Goal: Task Accomplishment & Management: Manage account settings

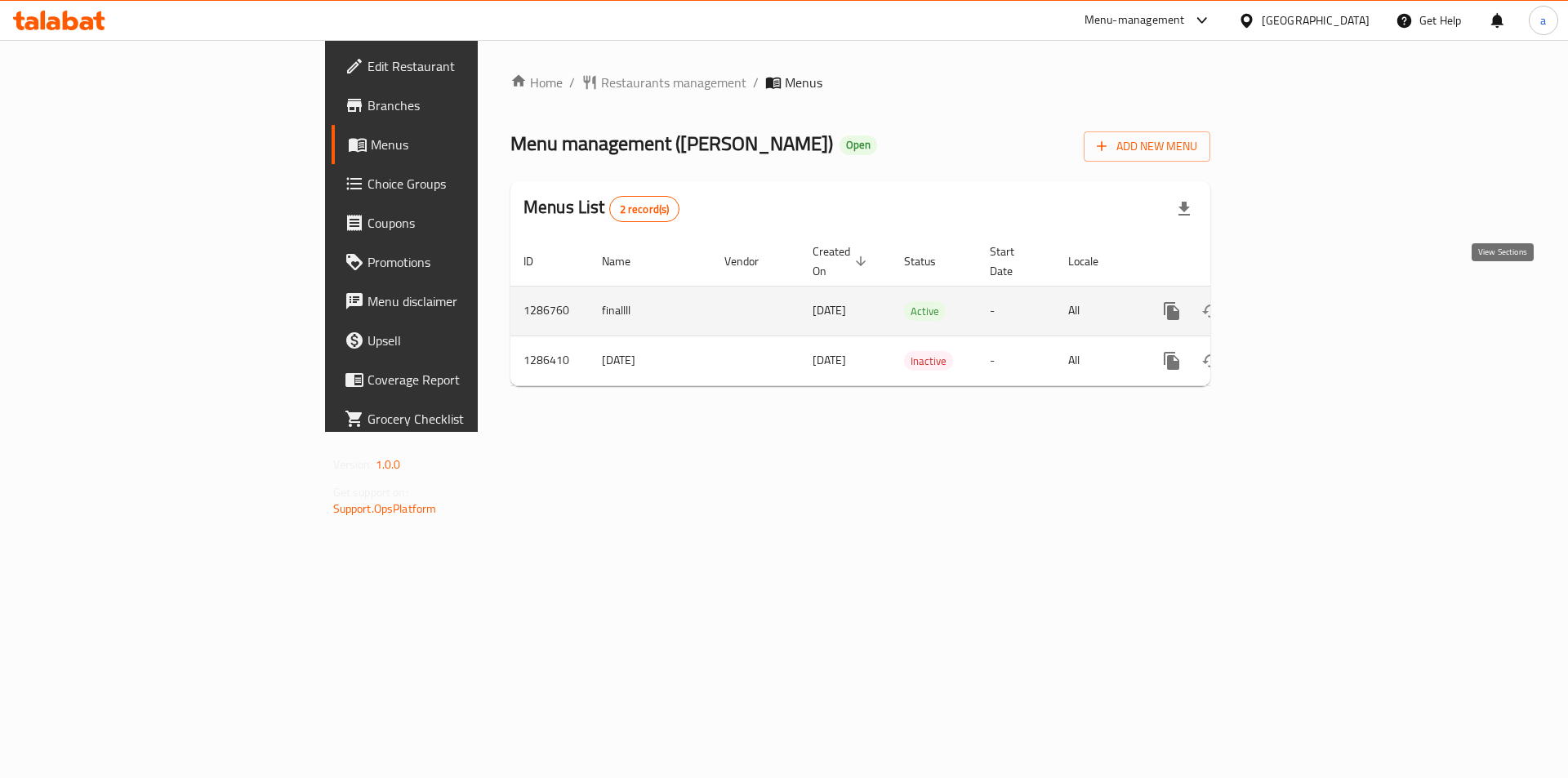
click at [1300, 301] on icon "enhanced table" at bounding box center [1289, 310] width 20 height 20
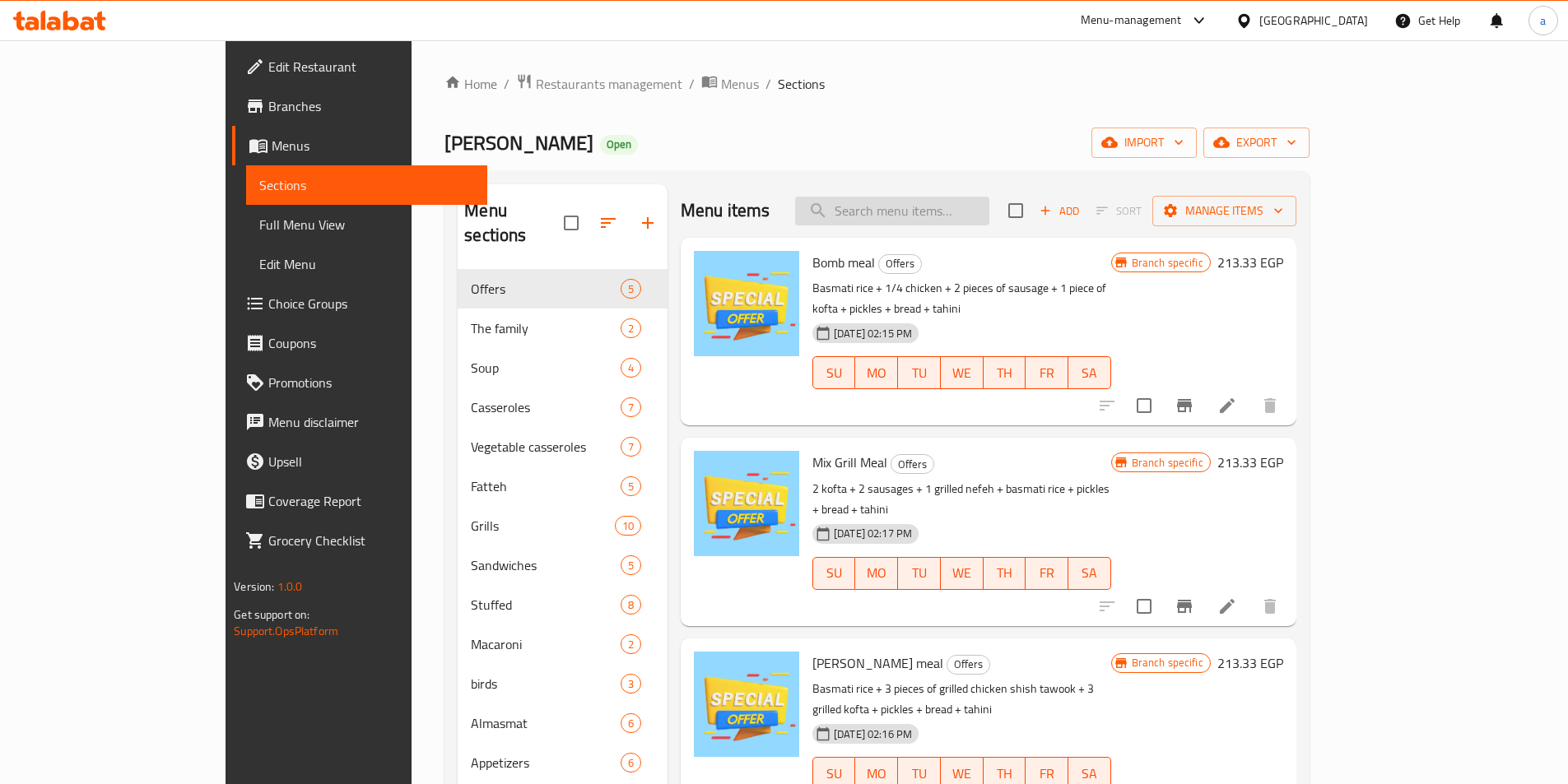
click at [919, 210] on input "search" at bounding box center [892, 211] width 194 height 29
paste input "Mixed Grill:"
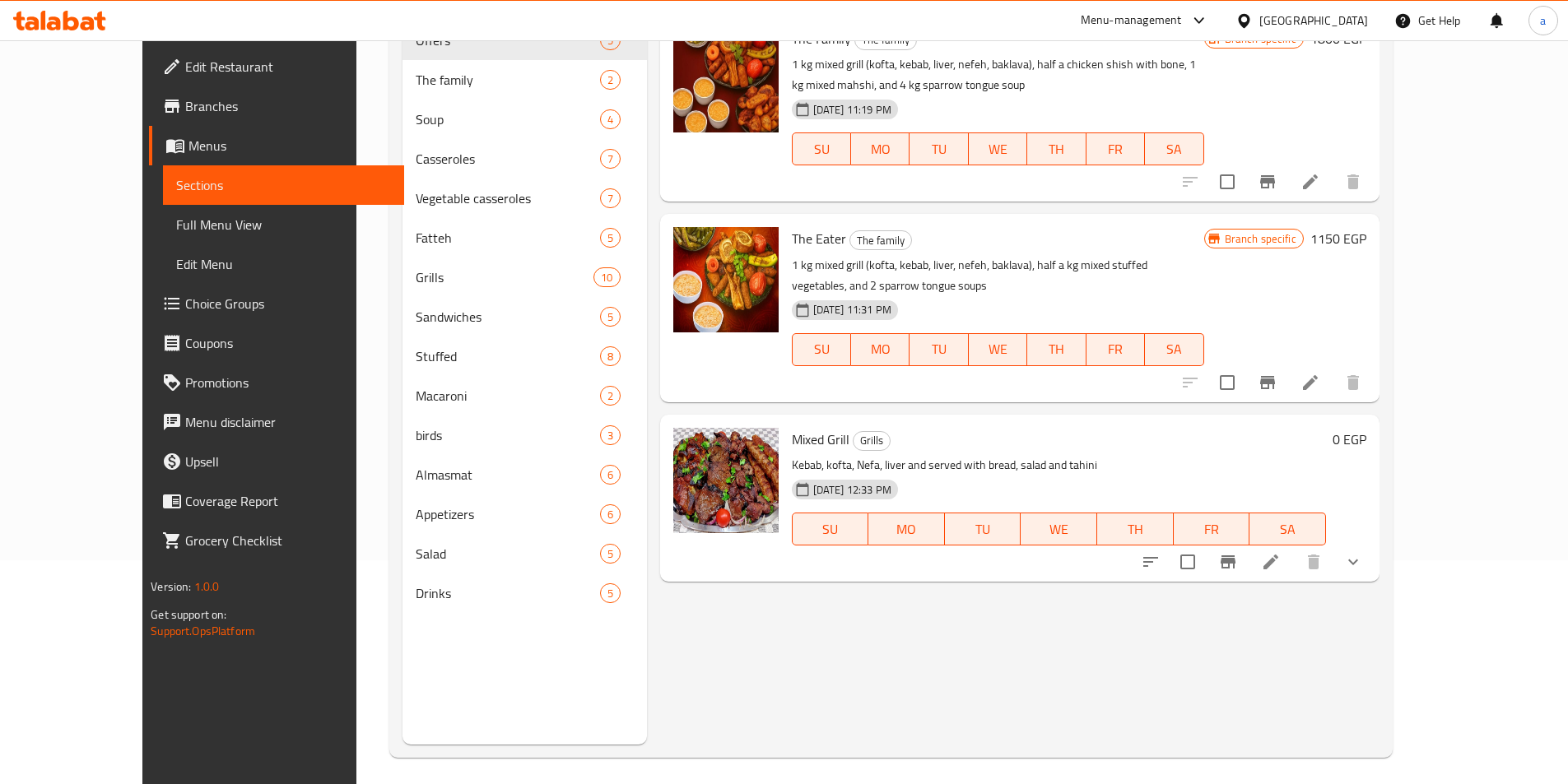
scroll to position [231, 0]
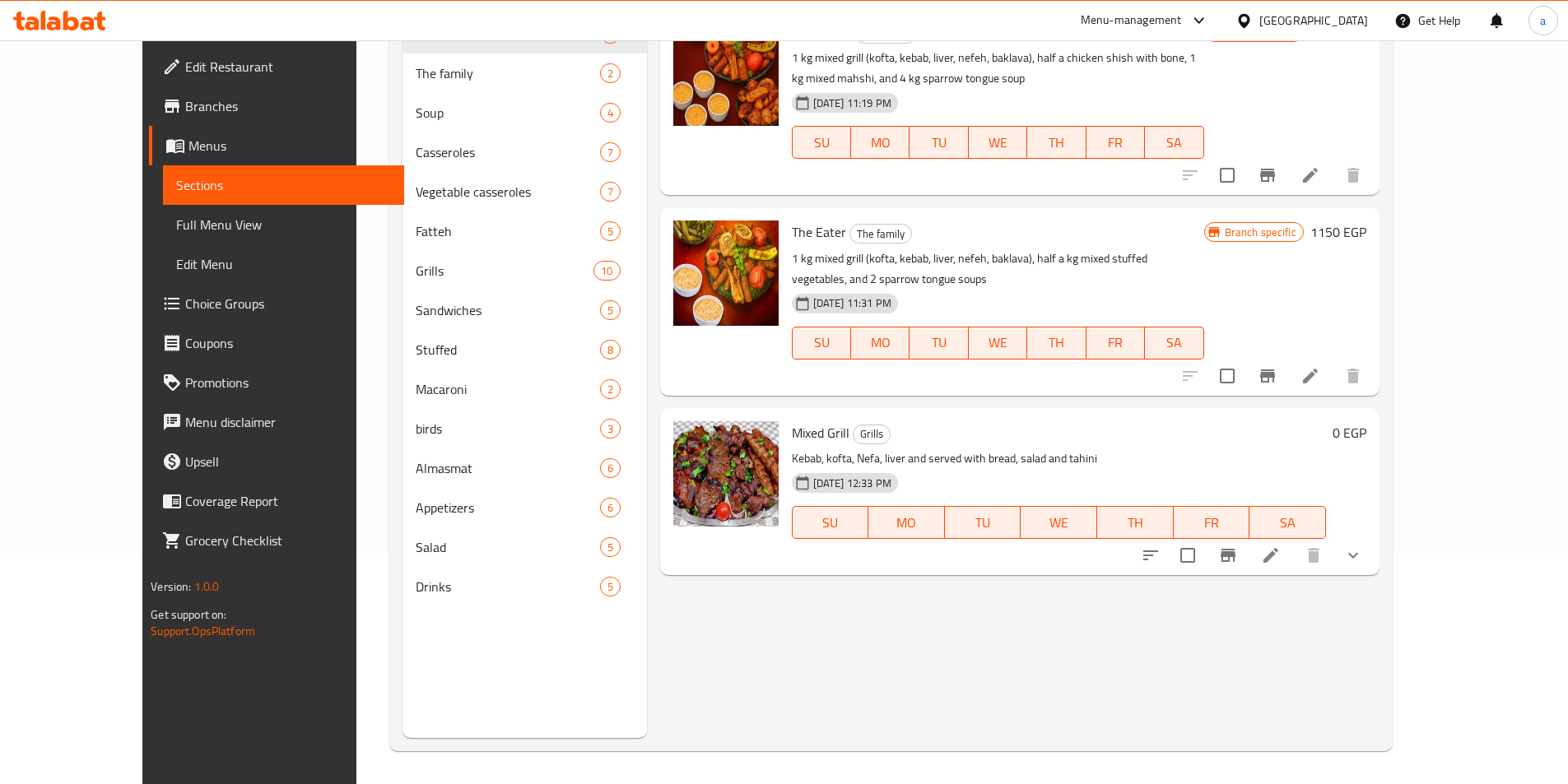
type input "Mixed Grill"
click at [1281, 546] on icon at bounding box center [1270, 555] width 20 height 20
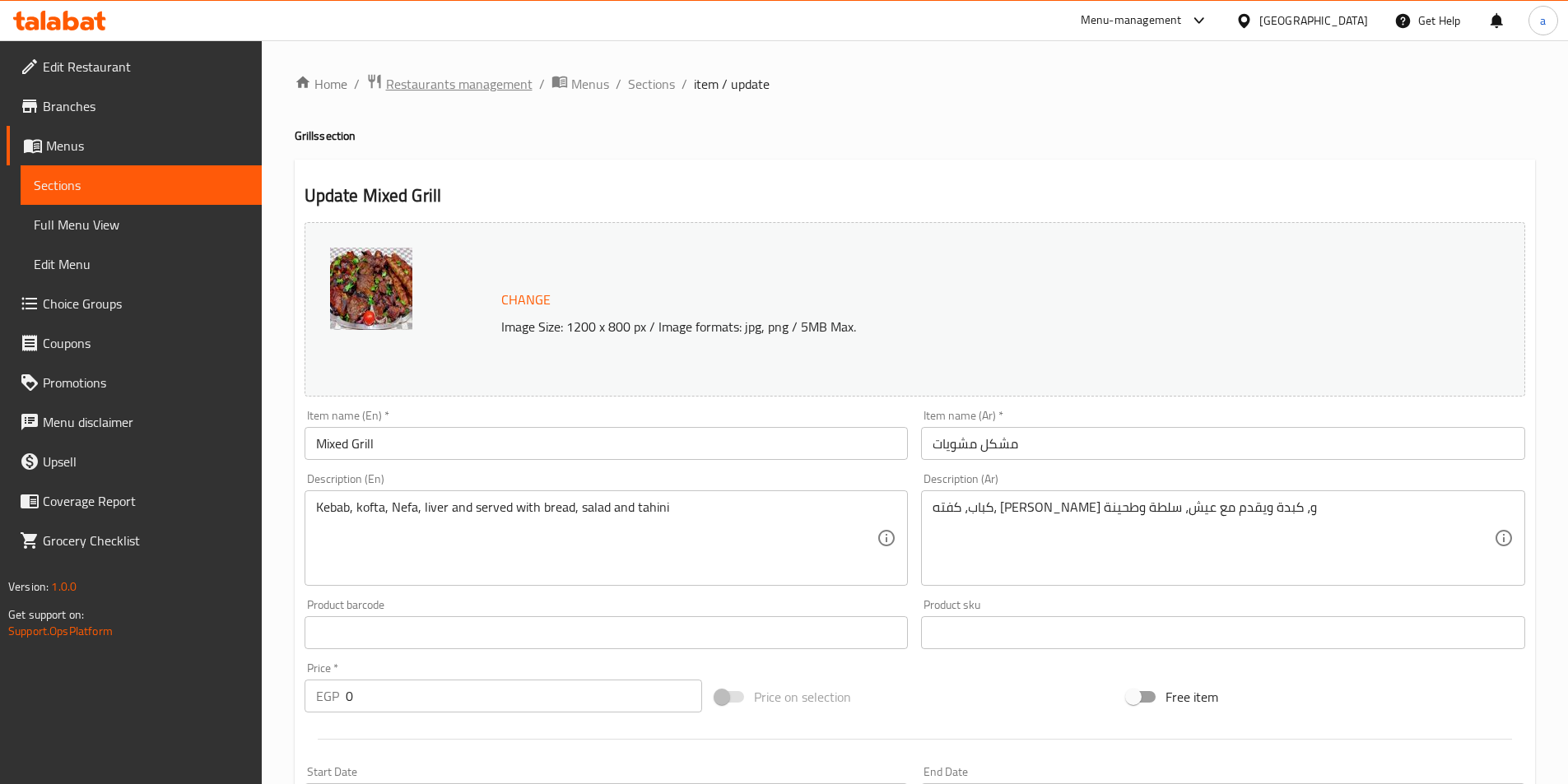
click at [481, 81] on span "Restaurants management" at bounding box center [459, 84] width 146 height 20
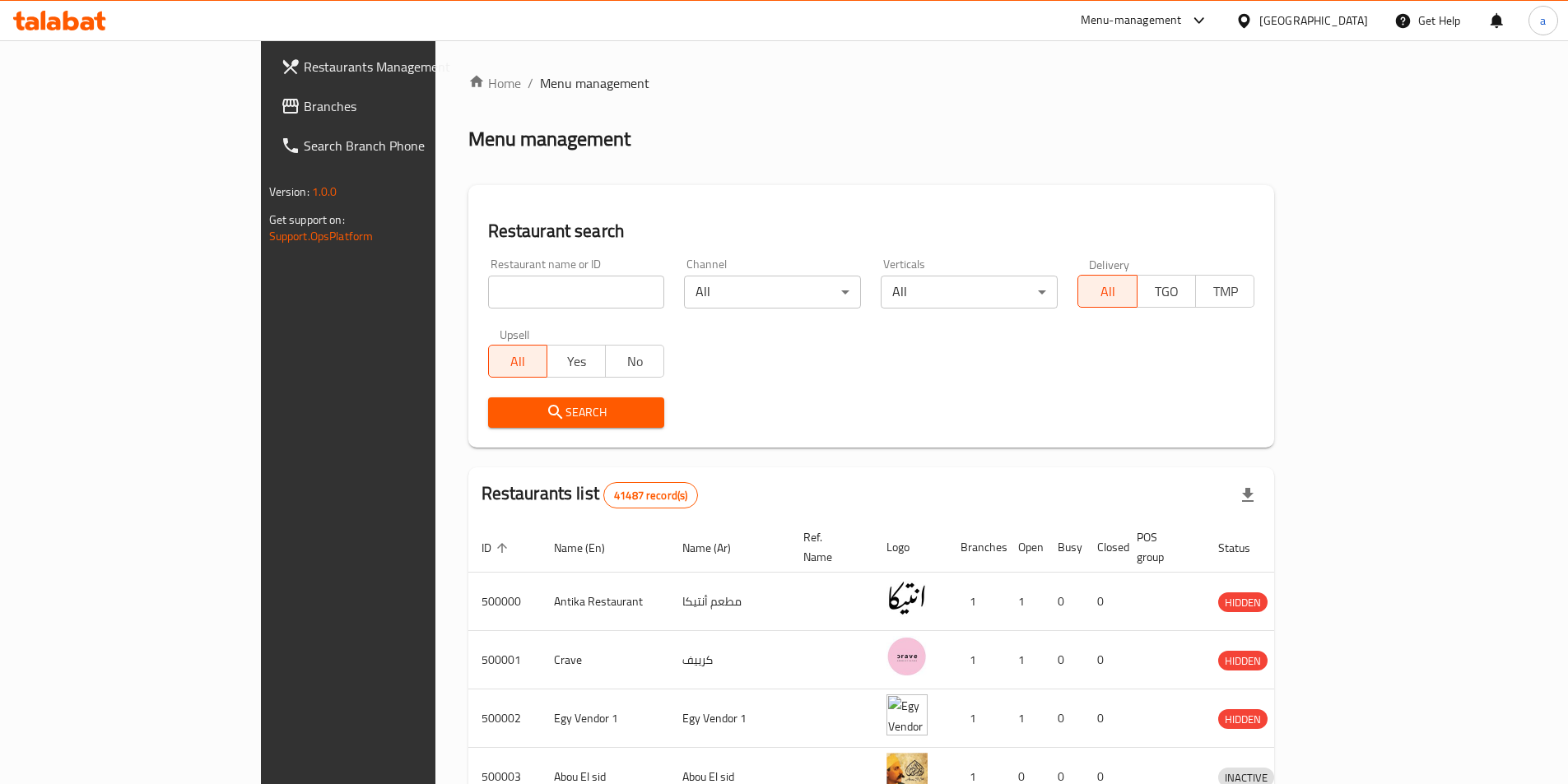
click at [303, 102] on span "Branches" at bounding box center [406, 106] width 205 height 20
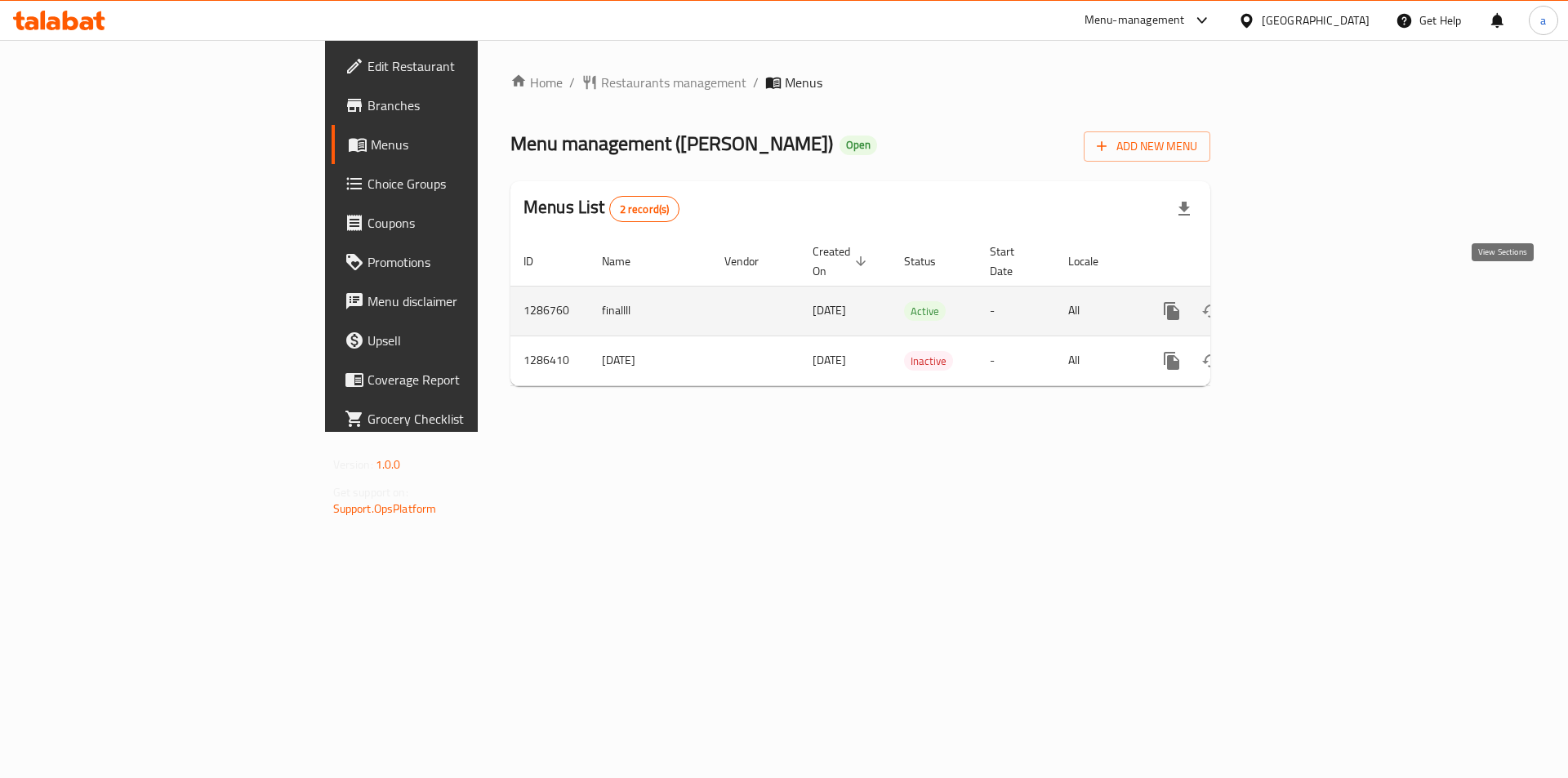
click at [1300, 301] on icon "enhanced table" at bounding box center [1289, 310] width 20 height 20
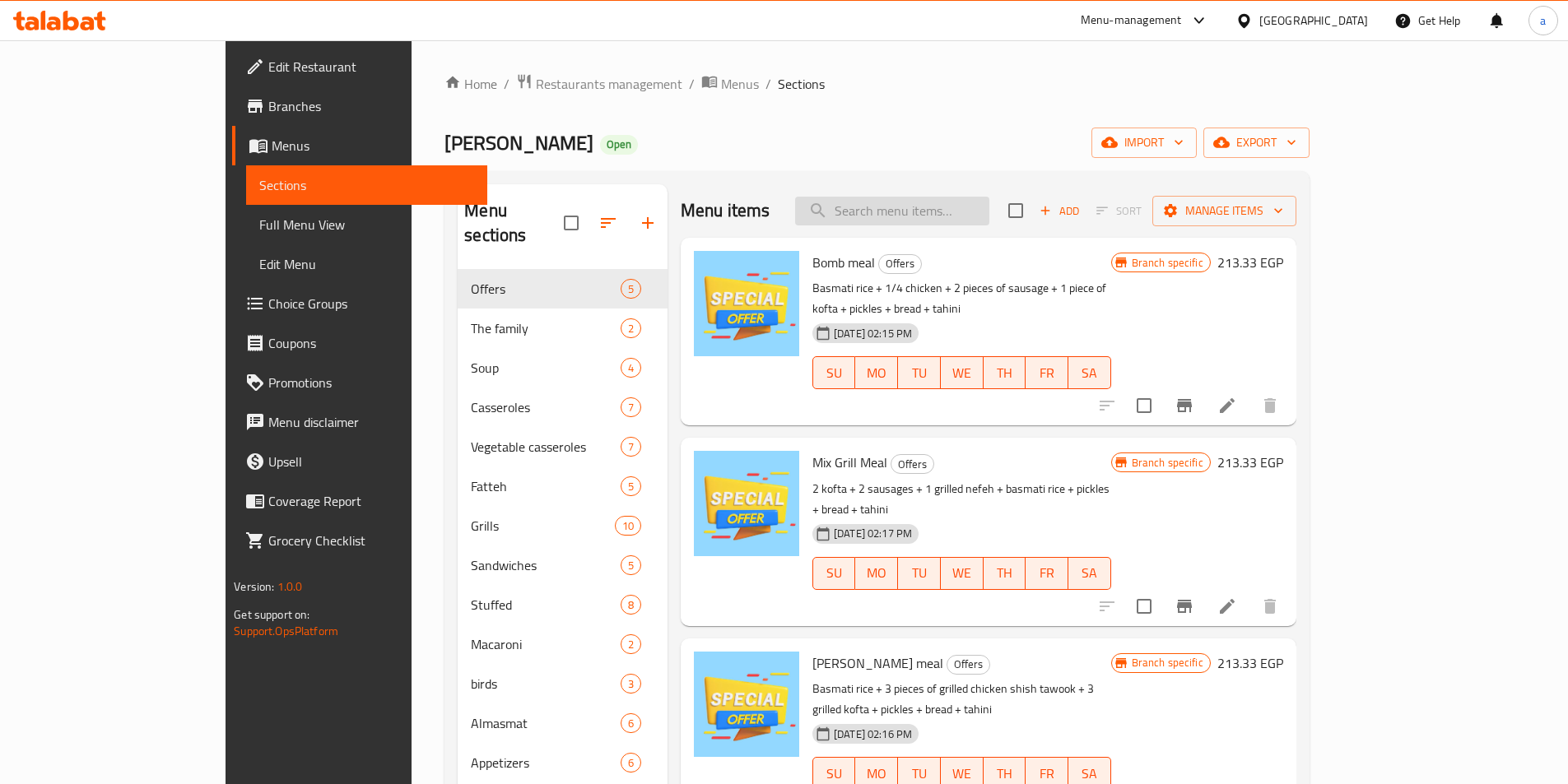
click at [951, 218] on input "search" at bounding box center [892, 211] width 194 height 29
paste input "Kebab And Kofta"
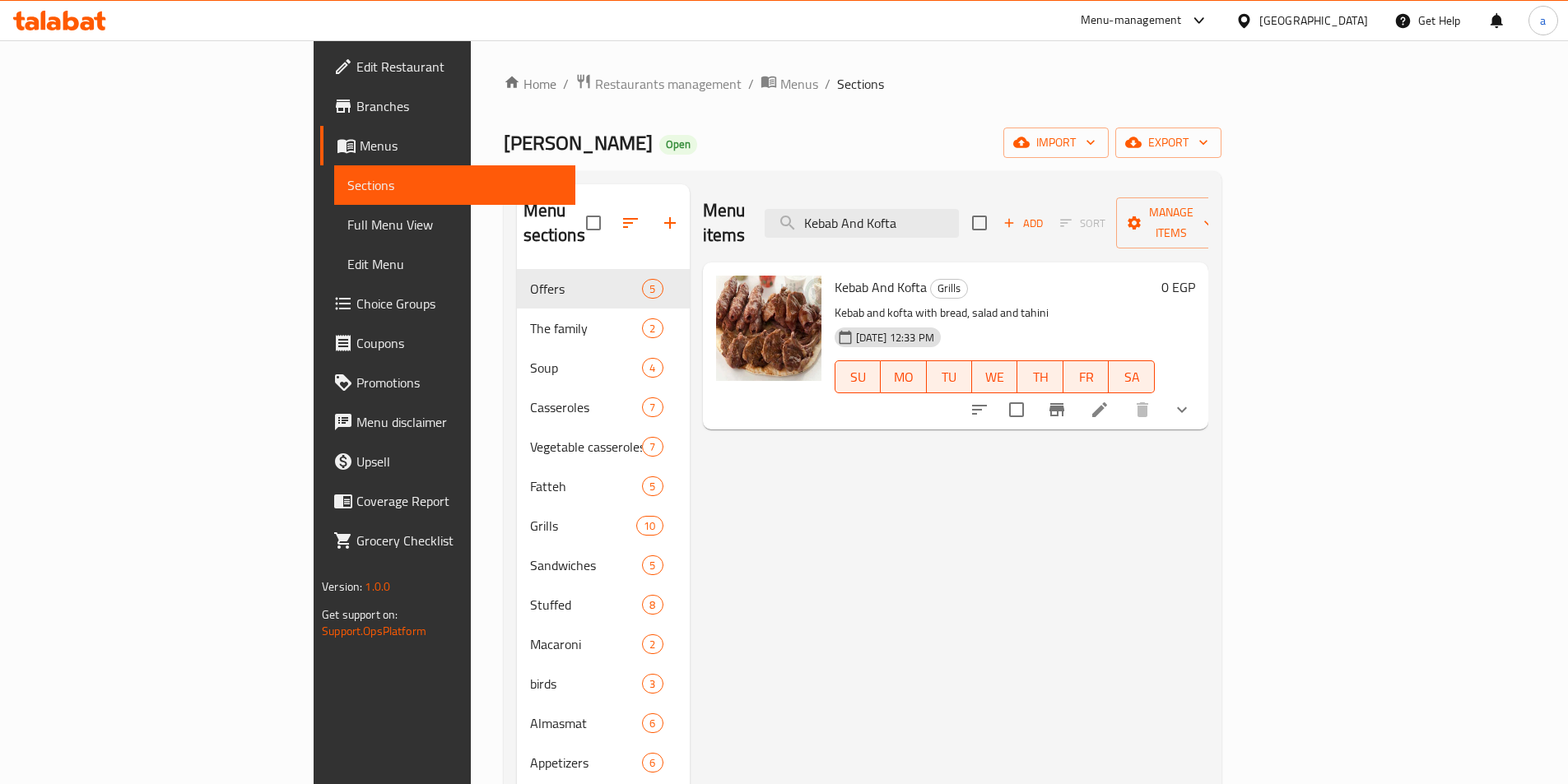
type input "Kebab And Kofta"
click at [1122, 395] on li at bounding box center [1099, 409] width 46 height 29
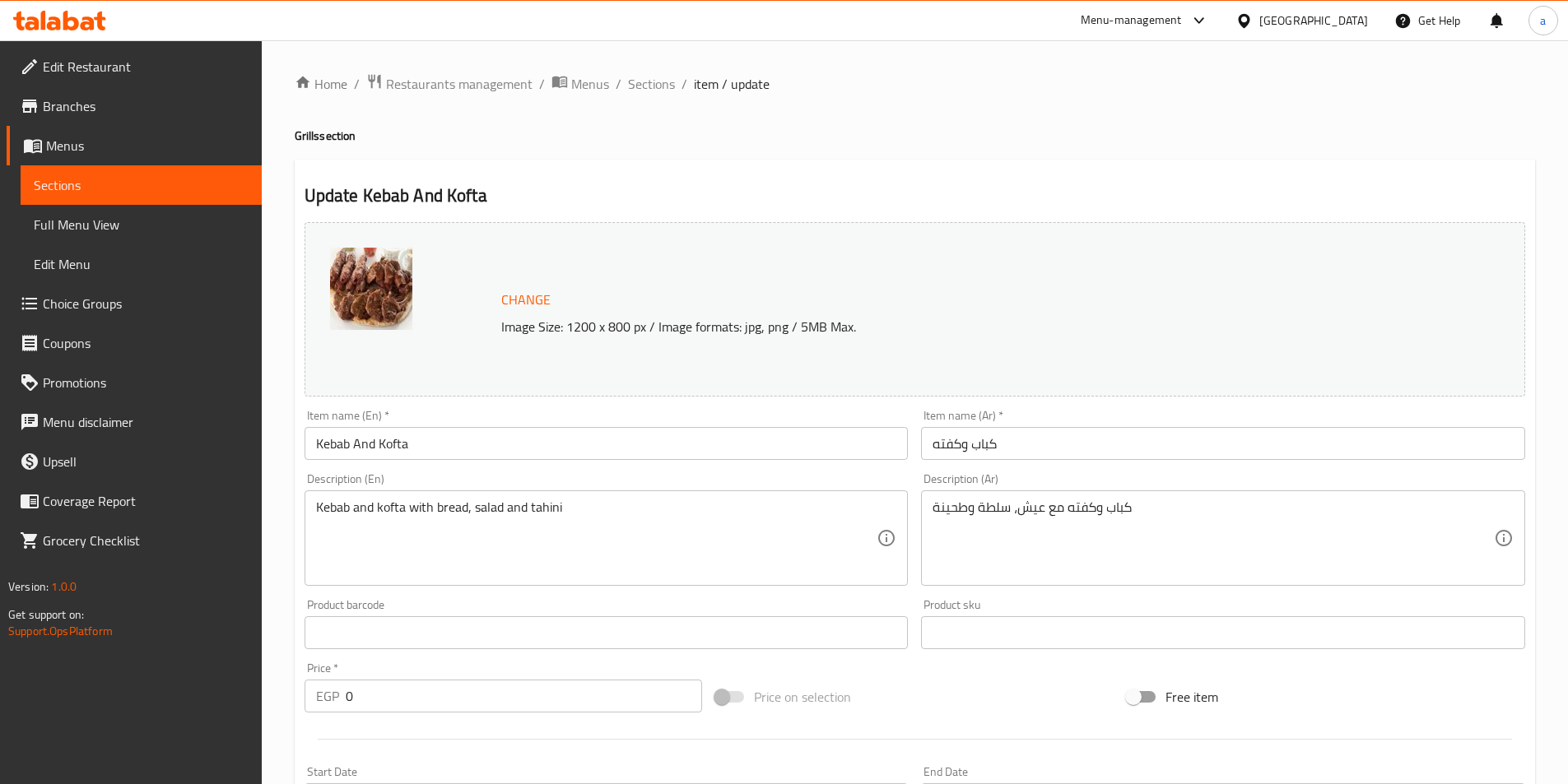
drag, startPoint x: 179, startPoint y: 176, endPoint x: 277, endPoint y: 209, distance: 103.4
click at [179, 176] on span "Sections" at bounding box center [141, 185] width 215 height 20
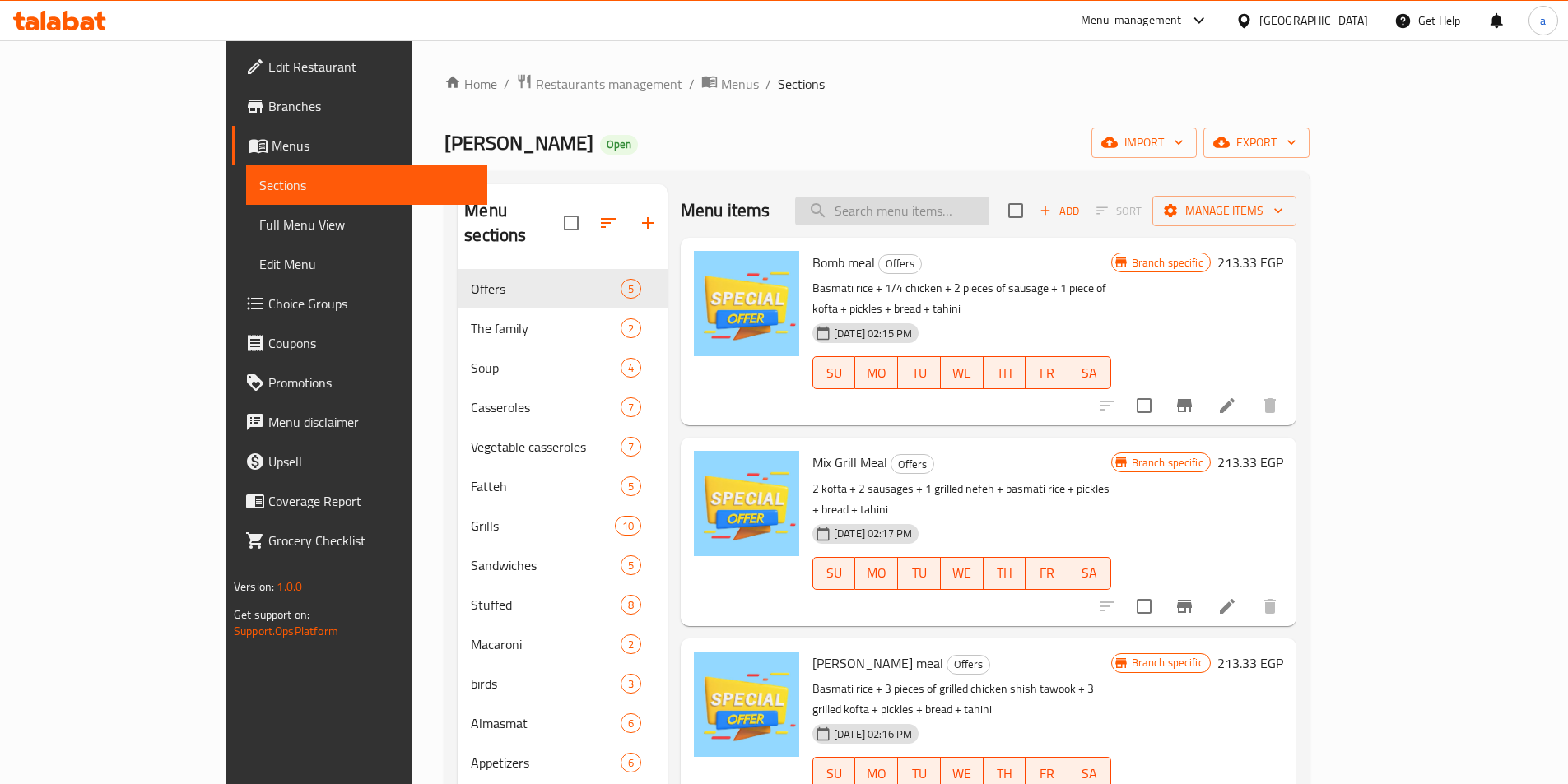
click at [907, 212] on input "search" at bounding box center [892, 211] width 194 height 29
paste input "Kofta"
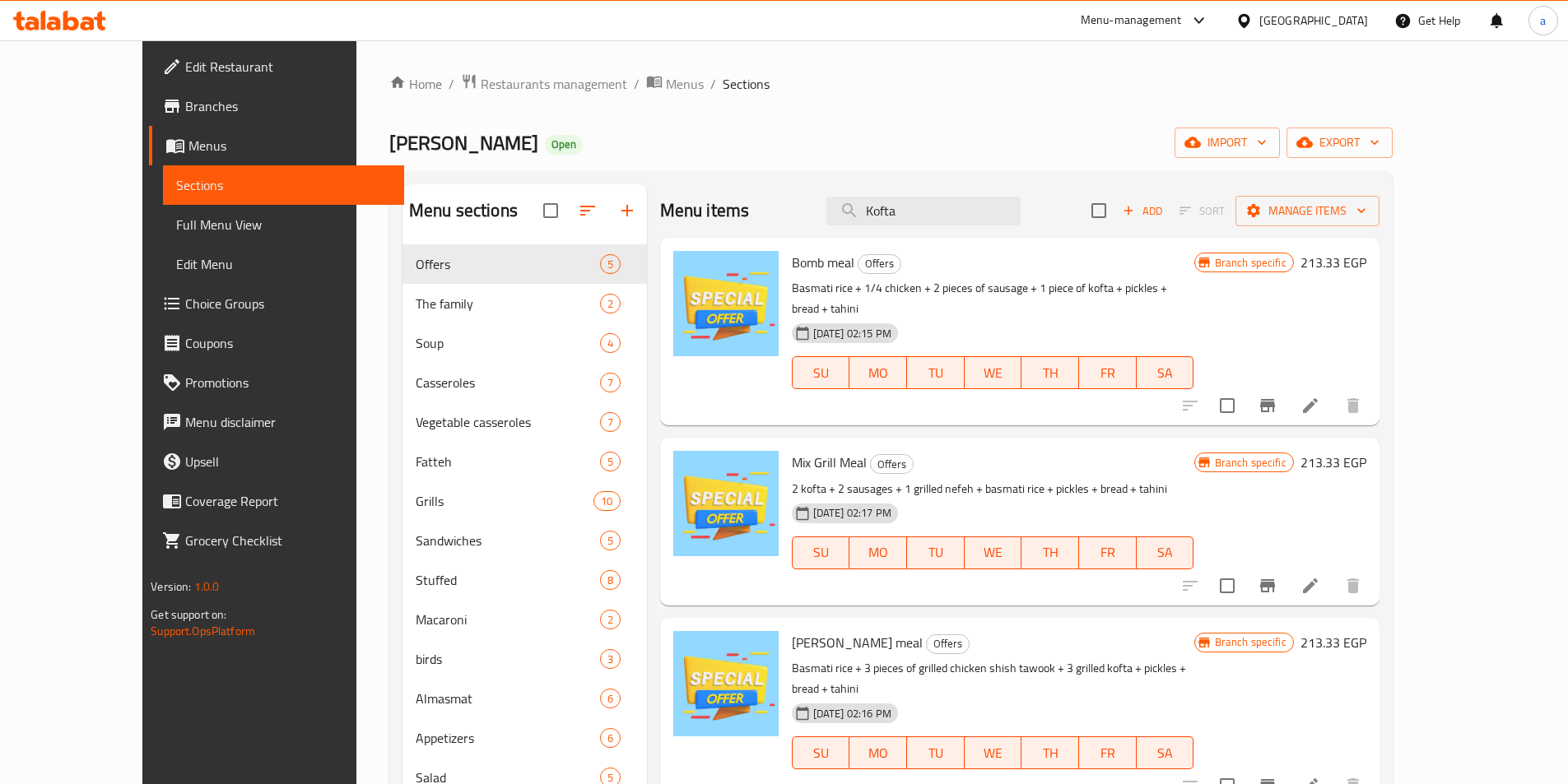
type input "Kofta"
click at [1072, 194] on div "Menu items Kofta Add Sort Manage items" at bounding box center [1019, 211] width 719 height 54
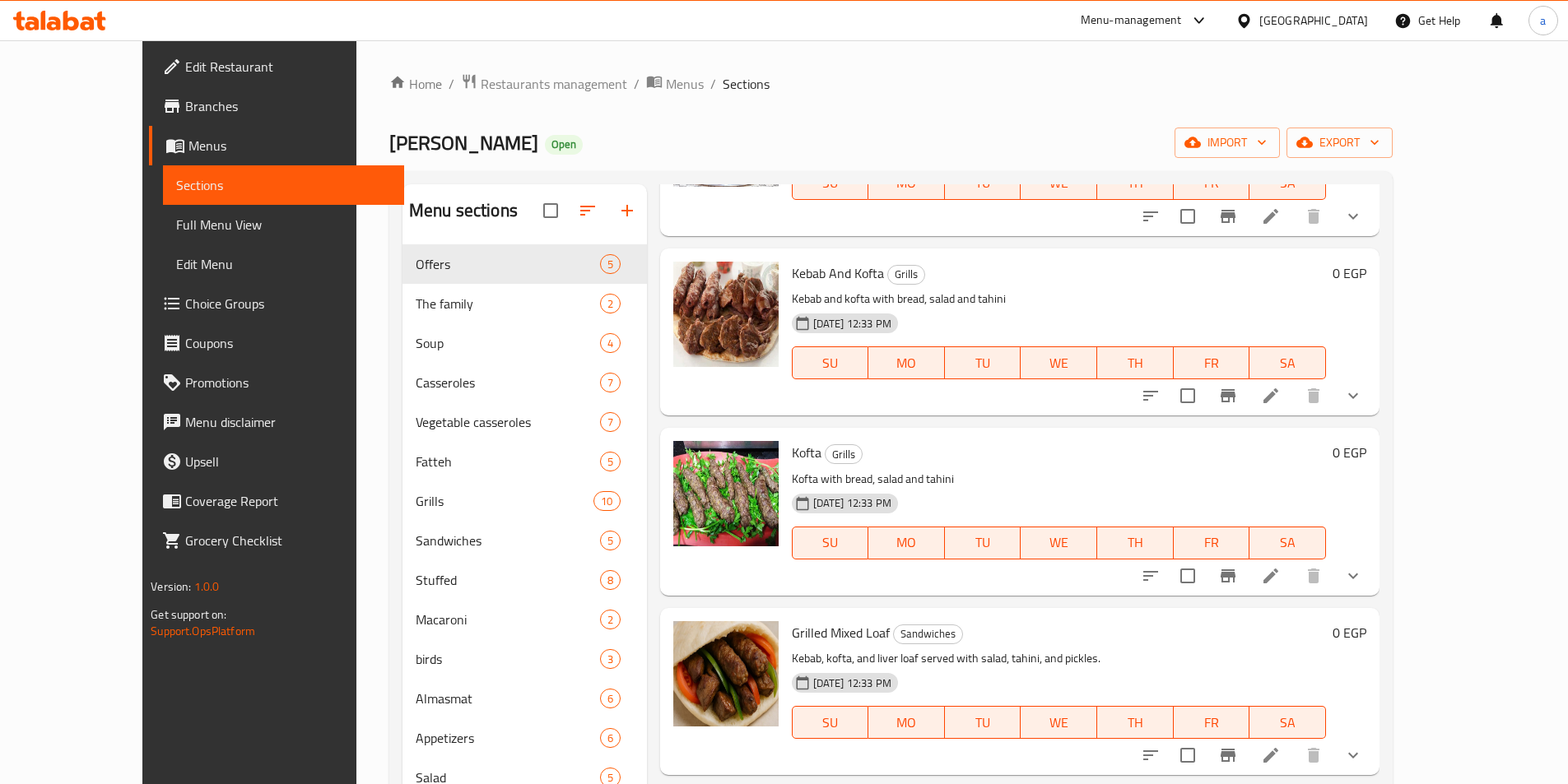
scroll to position [1152, 0]
click at [1294, 560] on li at bounding box center [1270, 574] width 46 height 29
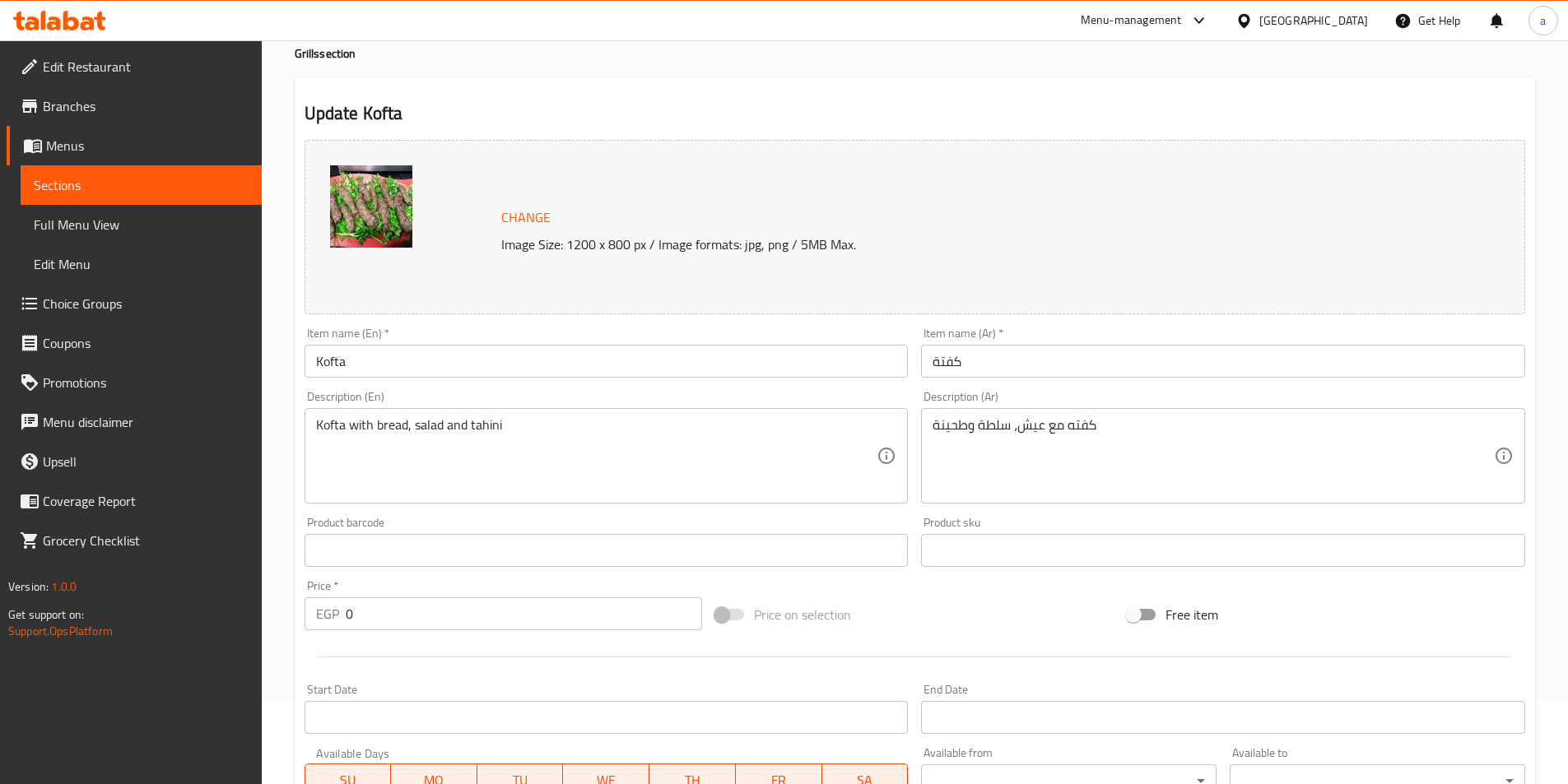
drag, startPoint x: 173, startPoint y: 194, endPoint x: 186, endPoint y: 198, distance: 13.6
click at [173, 194] on span "Sections" at bounding box center [141, 185] width 215 height 20
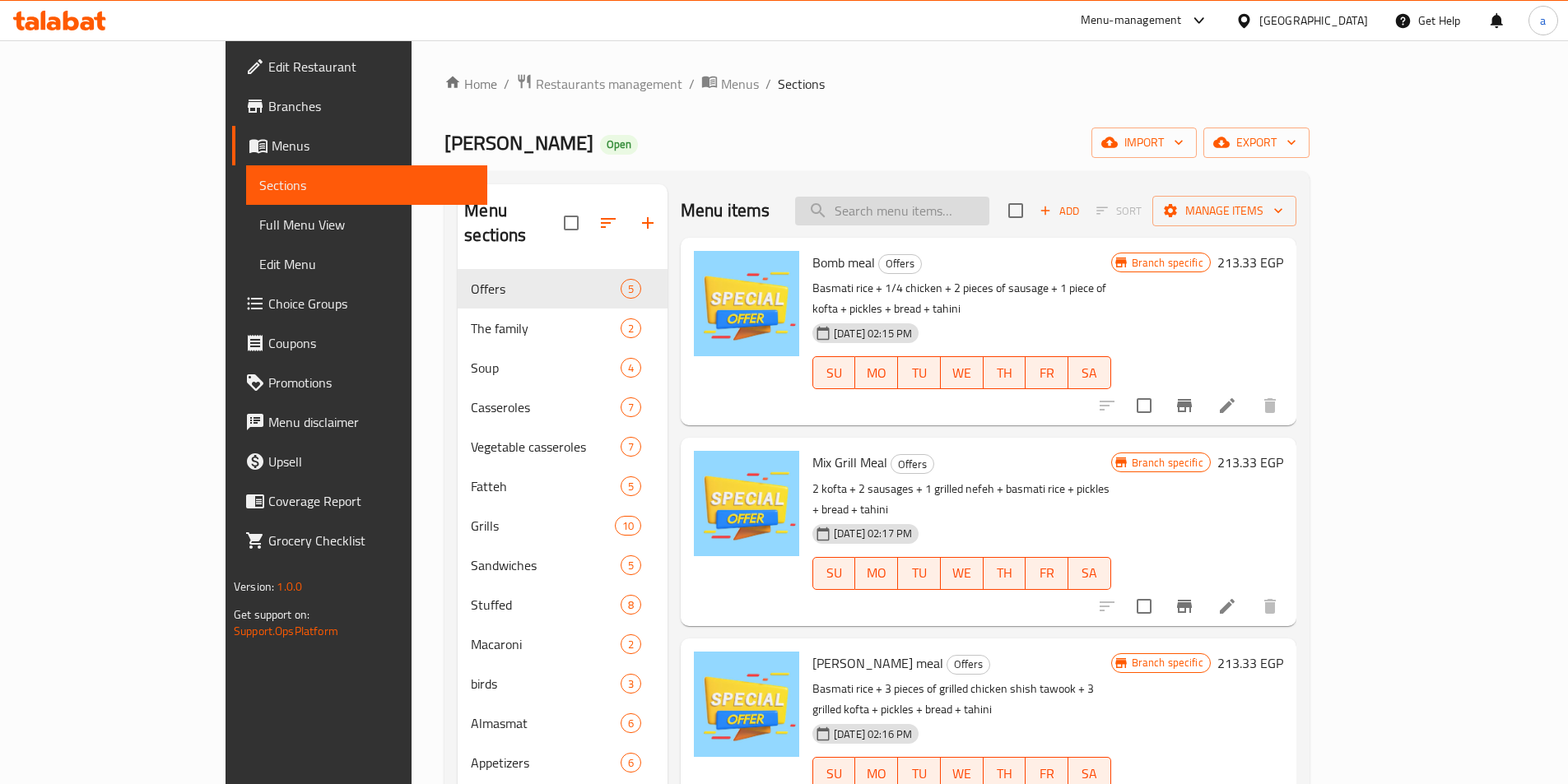
click at [983, 204] on input "search" at bounding box center [892, 211] width 194 height 29
paste input "Nefa"
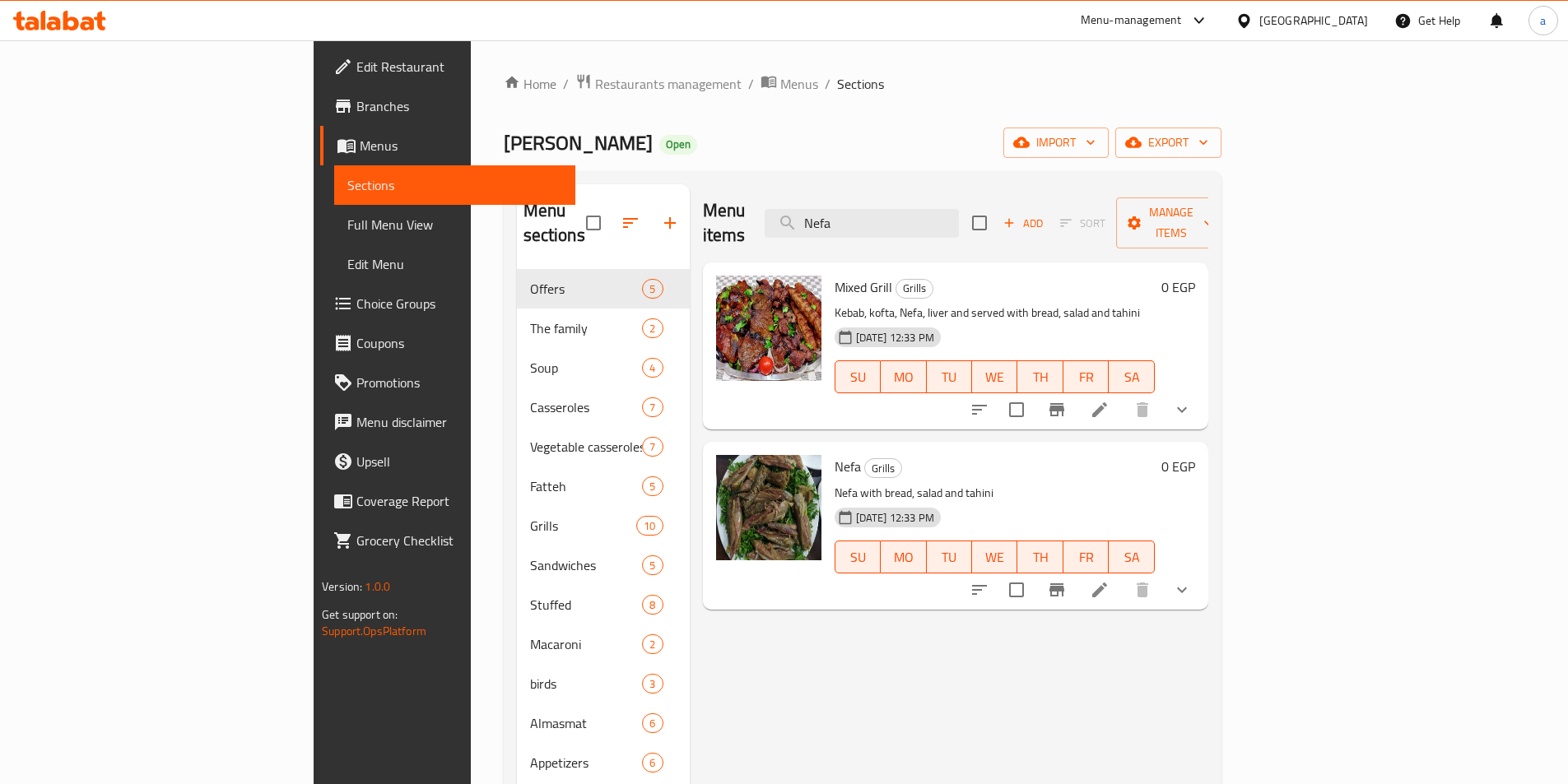
type input "Nefa"
click at [1107, 582] on icon at bounding box center [1100, 590] width 15 height 15
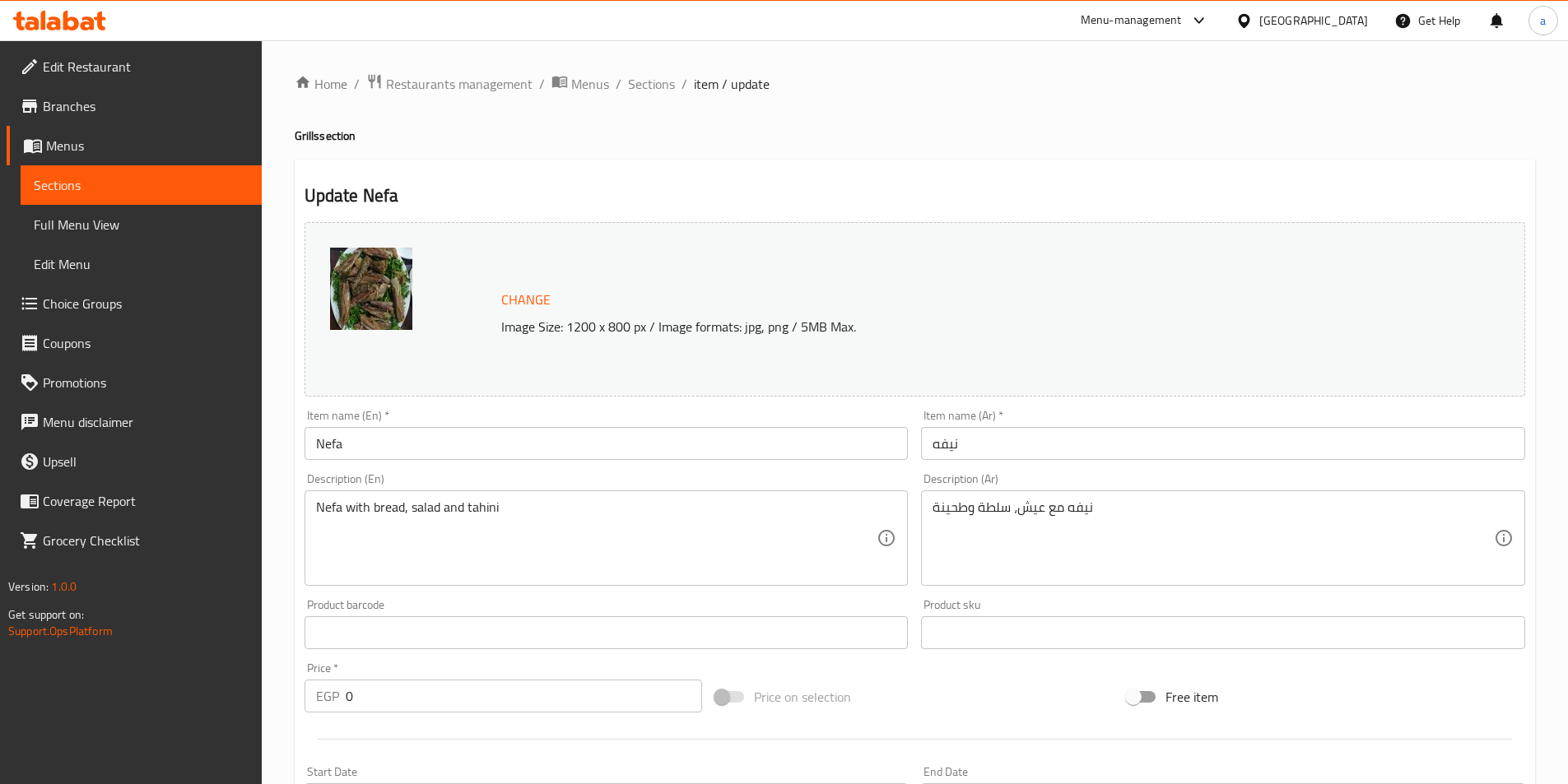
click at [207, 190] on span "Sections" at bounding box center [141, 185] width 215 height 20
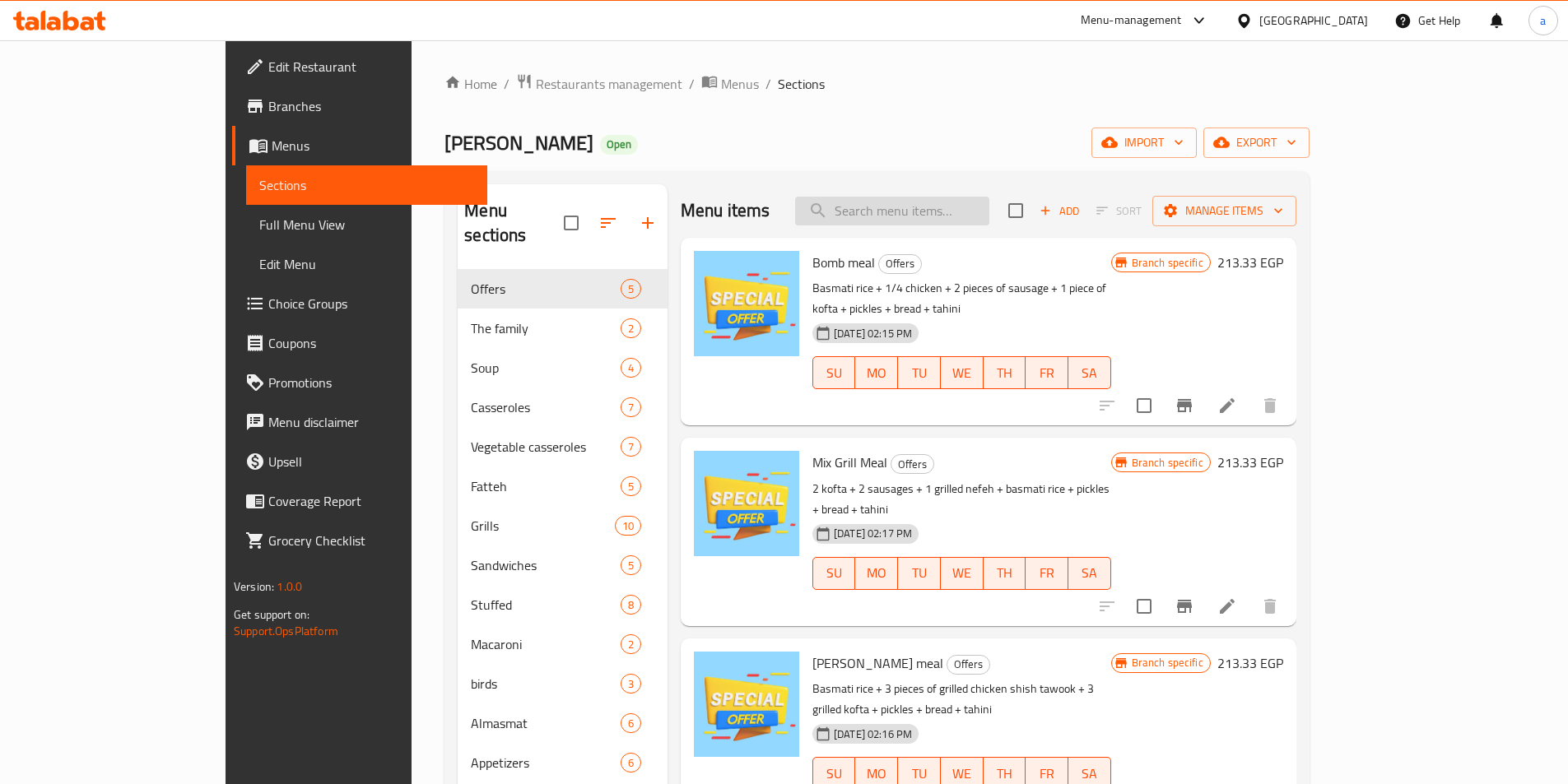
click at [989, 216] on input "search" at bounding box center [892, 211] width 194 height 29
paste input "Tarb"
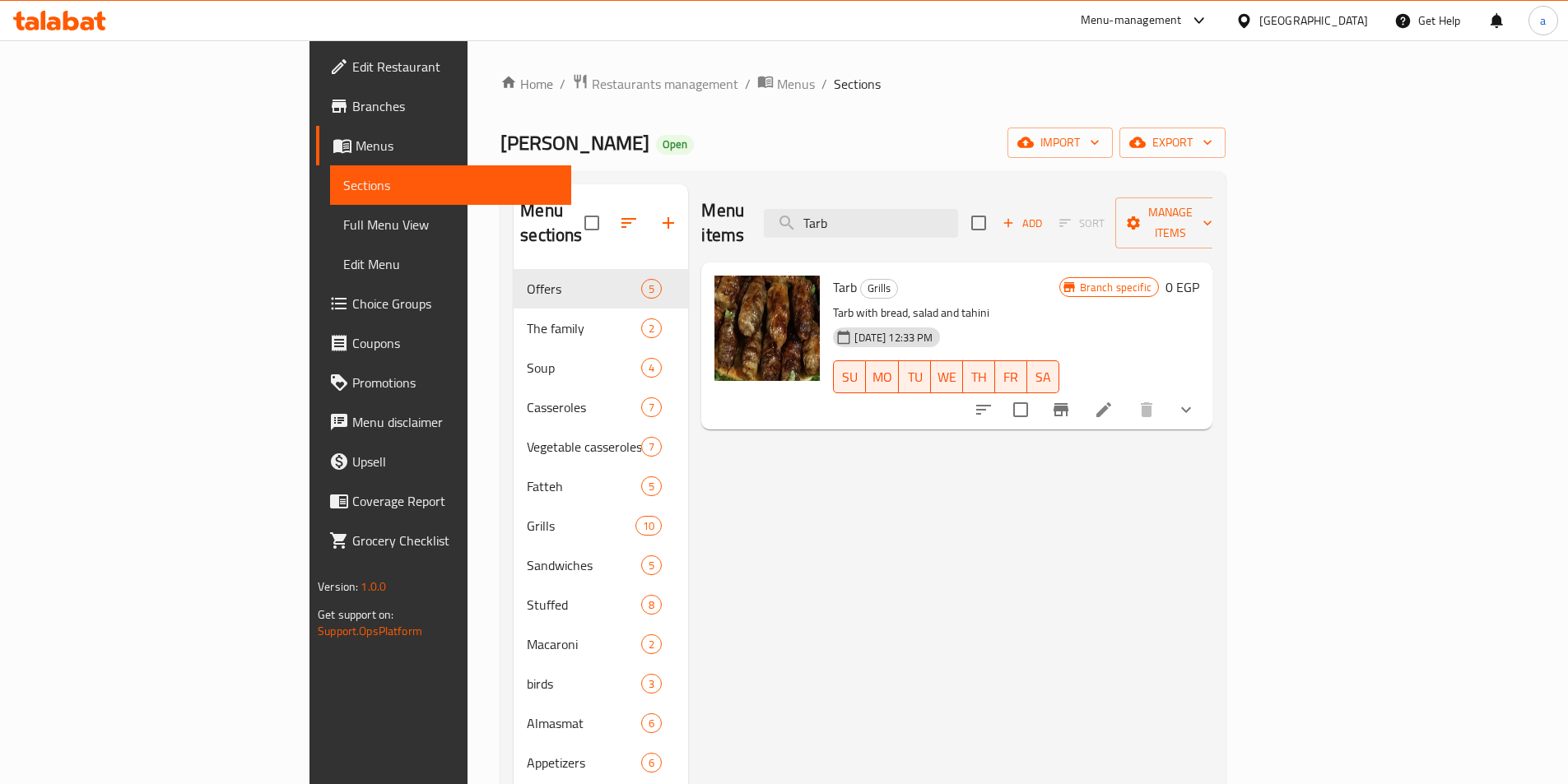
type input "Tarb"
click at [1114, 400] on icon at bounding box center [1103, 409] width 20 height 20
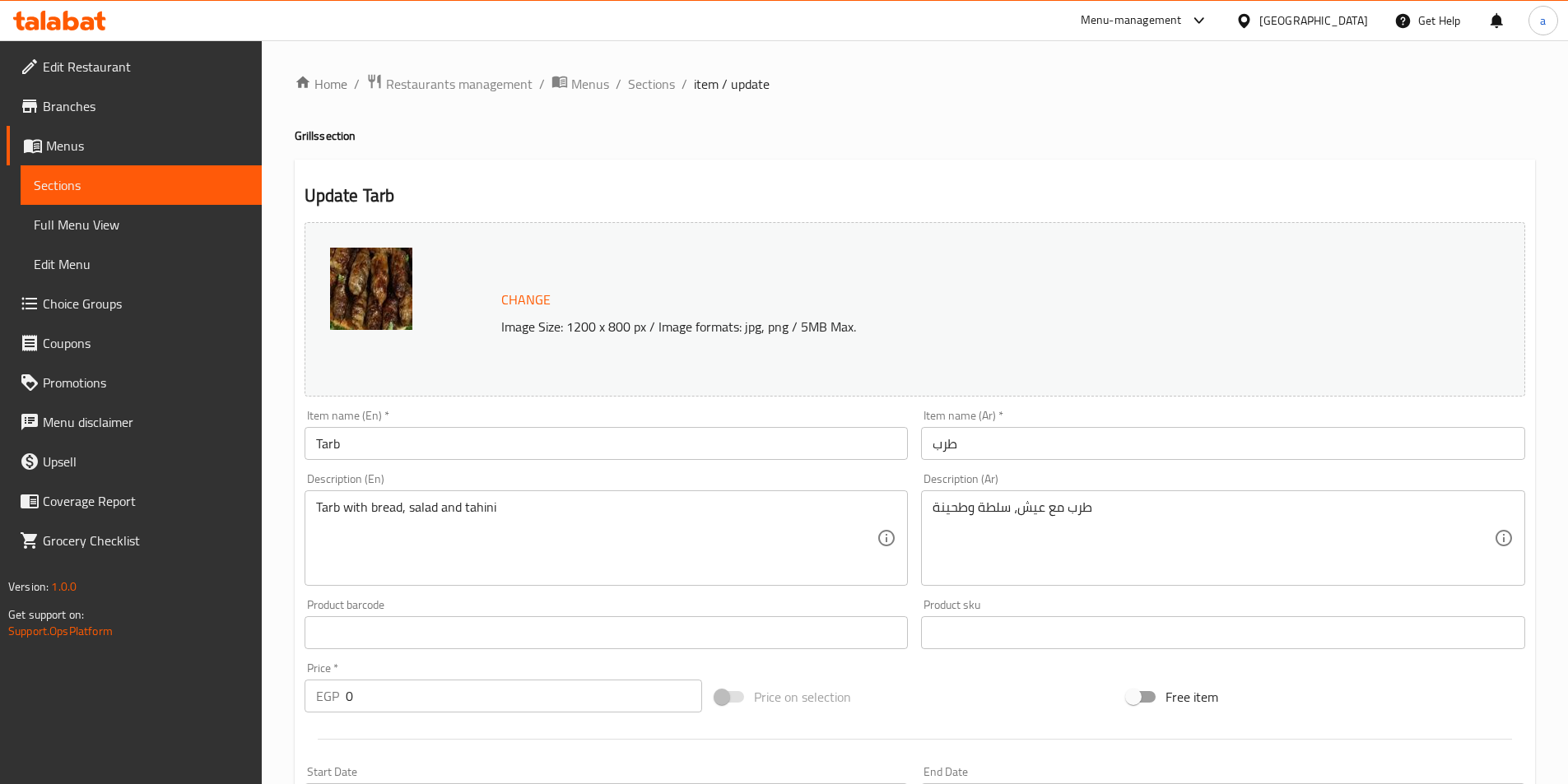
click at [139, 192] on span "Sections" at bounding box center [141, 185] width 215 height 20
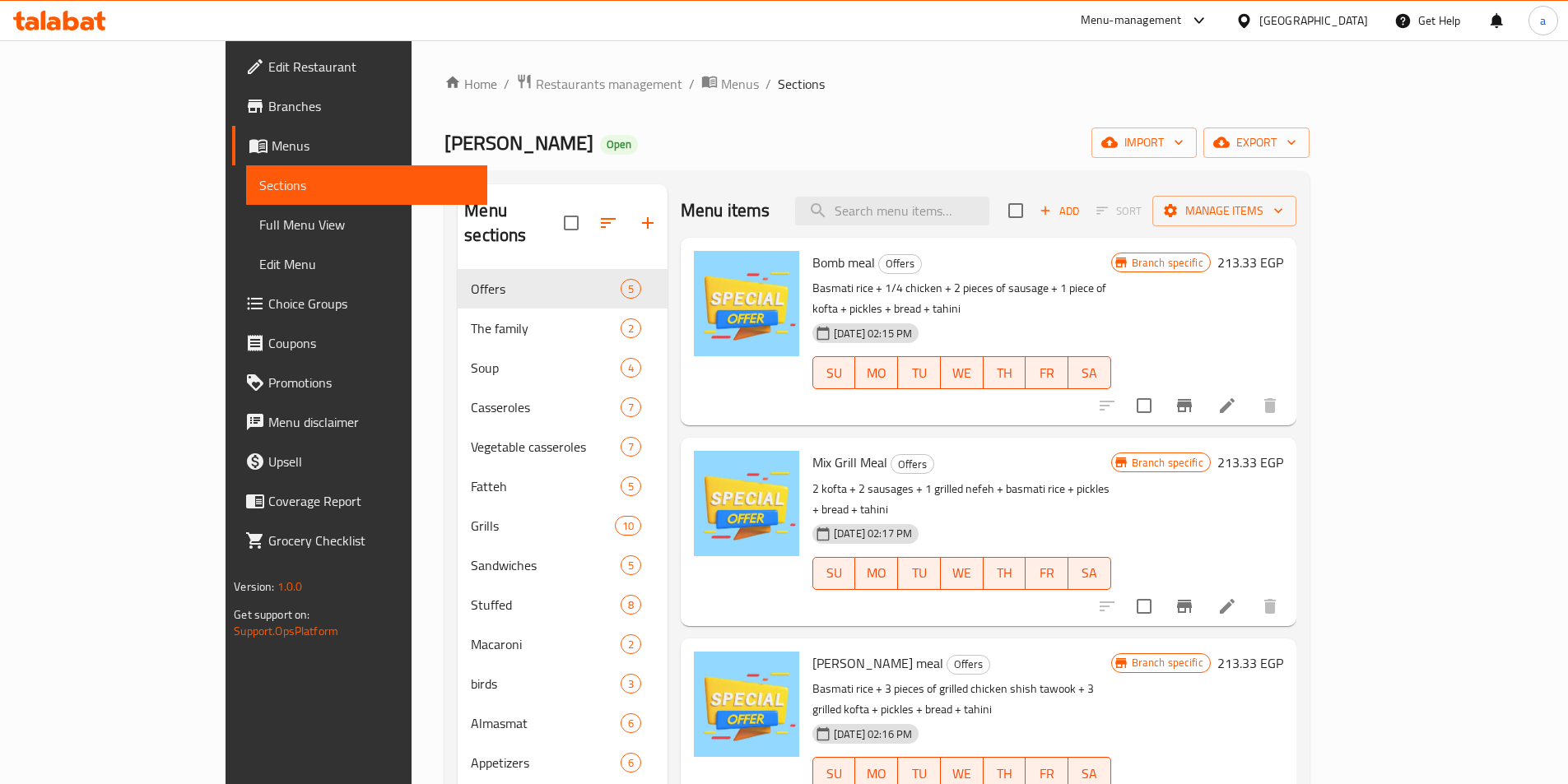
click at [1017, 194] on div "Menu items Add Sort Manage items" at bounding box center [988, 211] width 615 height 54
click at [989, 205] on input "search" at bounding box center [892, 211] width 194 height 29
paste input "Ribs"
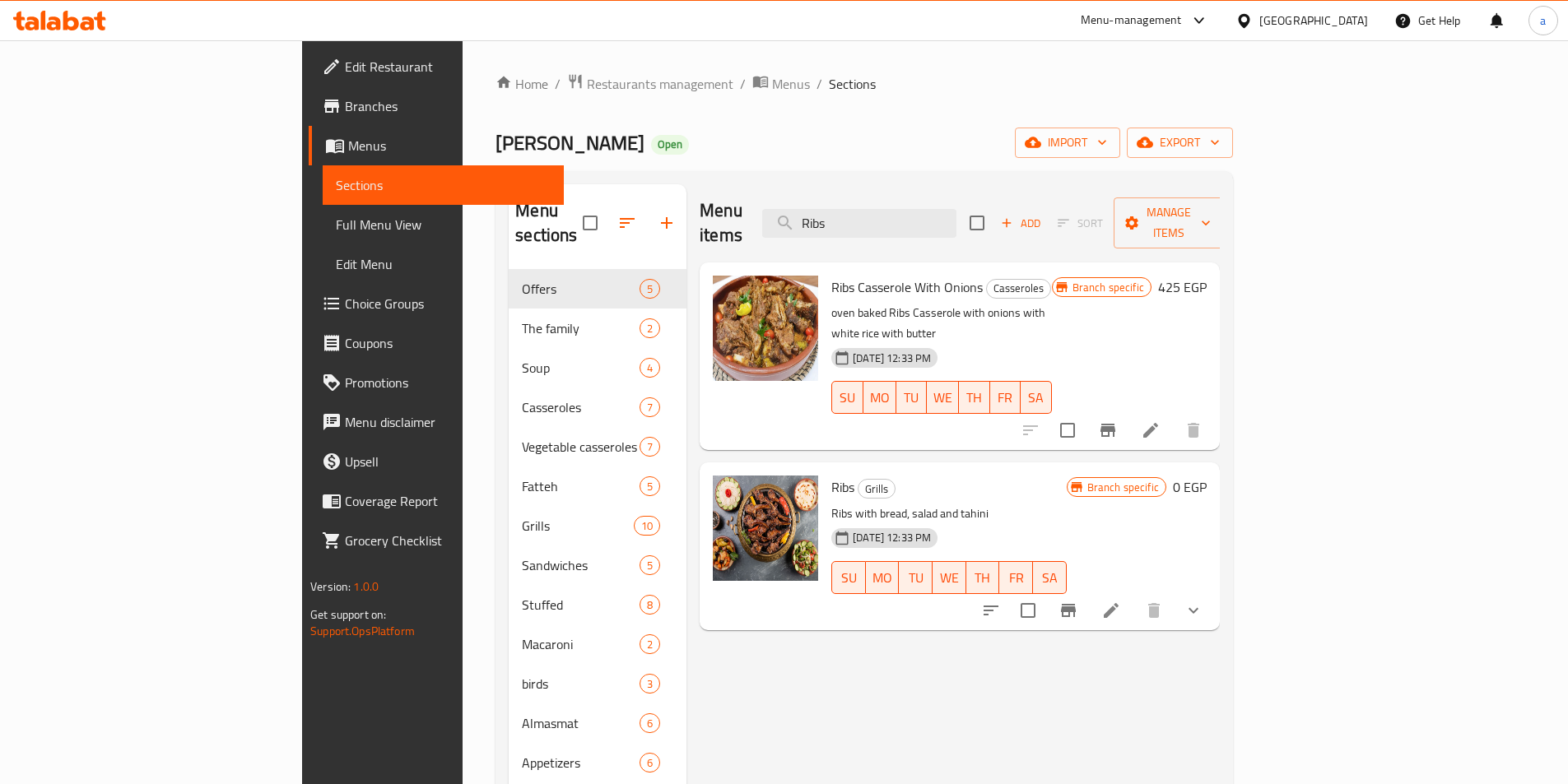
type input "Ribs"
click at [1135, 596] on li at bounding box center [1111, 610] width 46 height 29
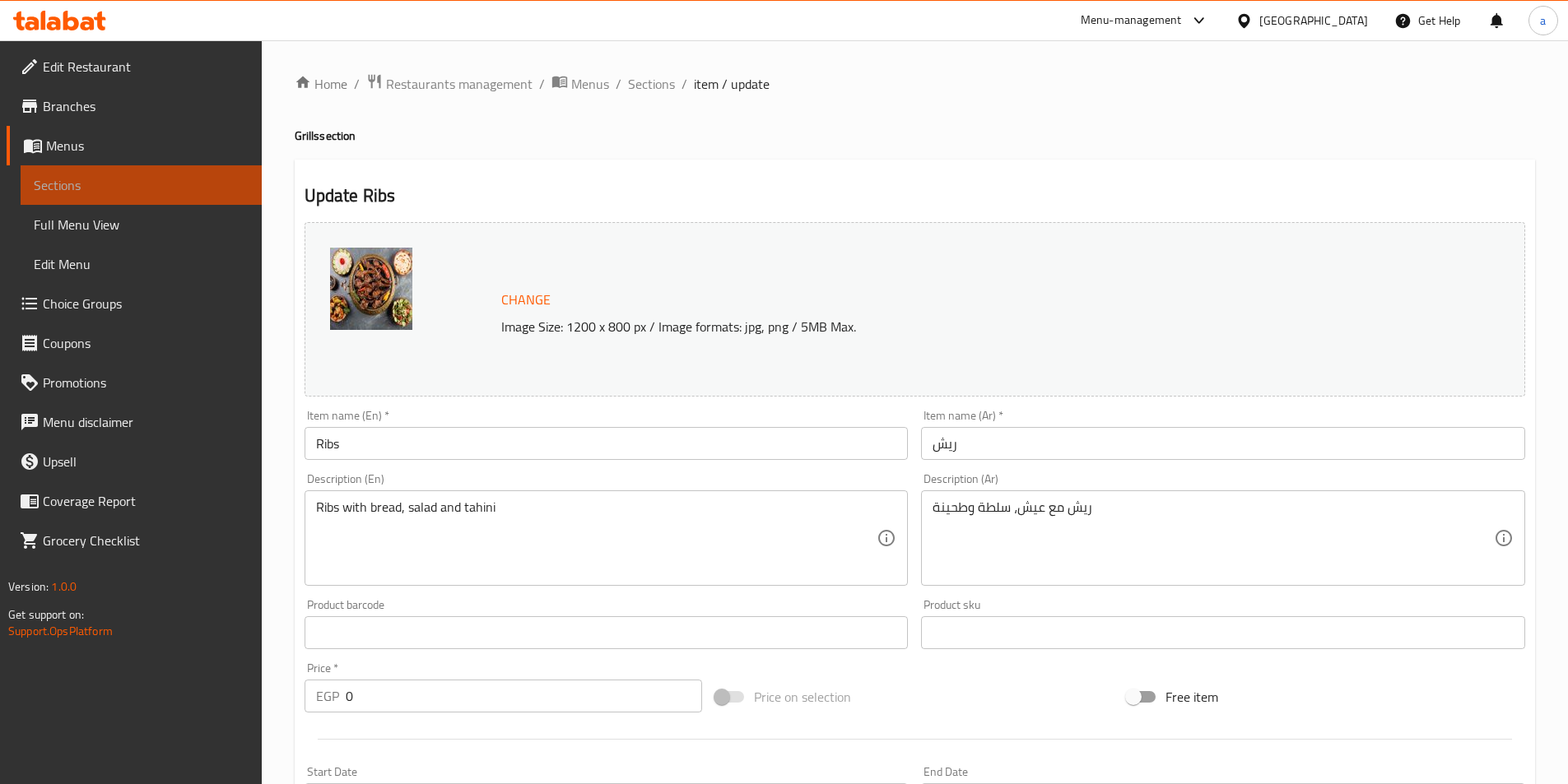
click at [146, 195] on link "Sections" at bounding box center [141, 186] width 241 height 40
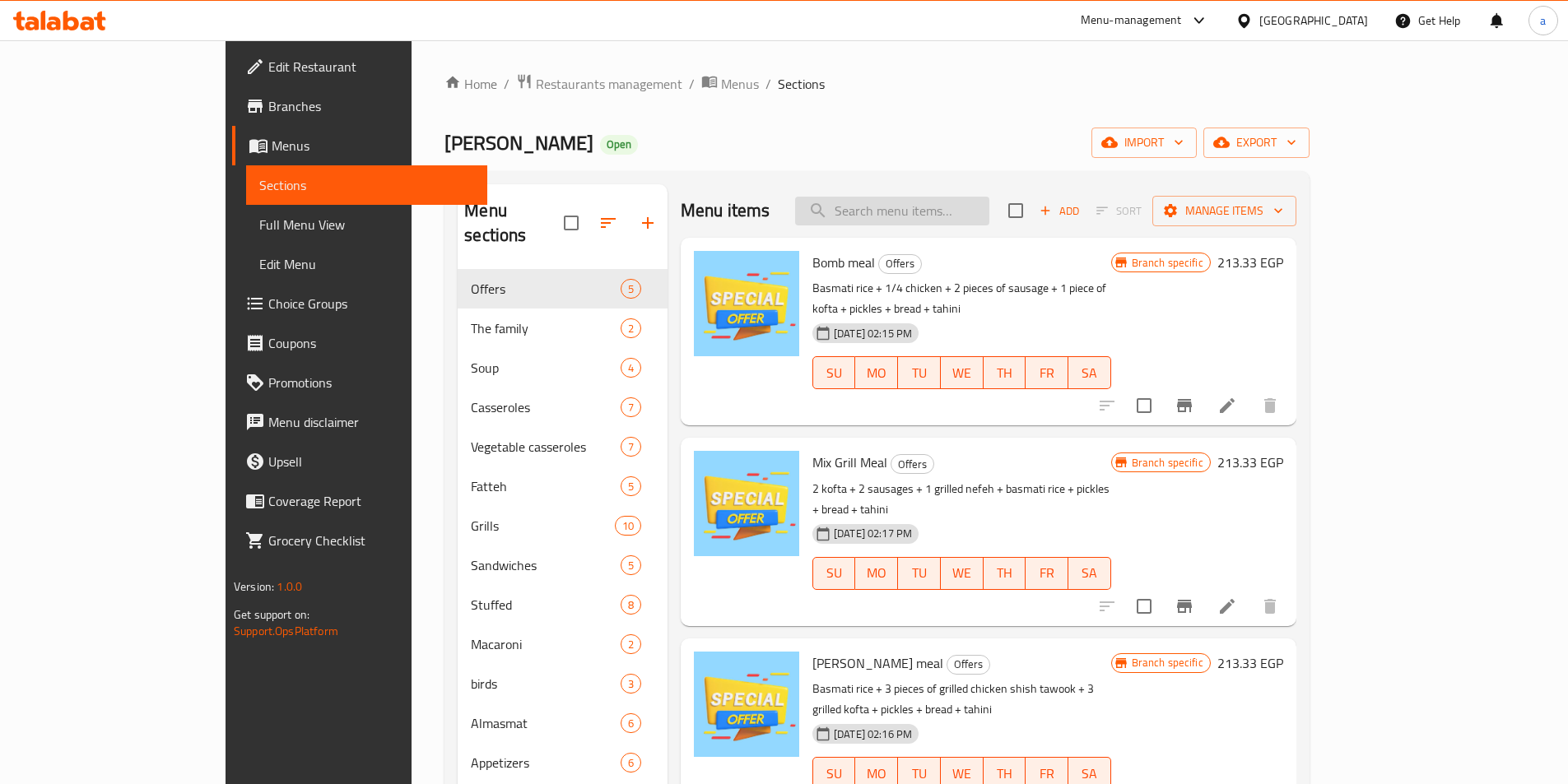
click at [943, 209] on input "search" at bounding box center [892, 211] width 194 height 29
paste input "Shish Tawook Boneless"
type input "Shish Tawook Boneless"
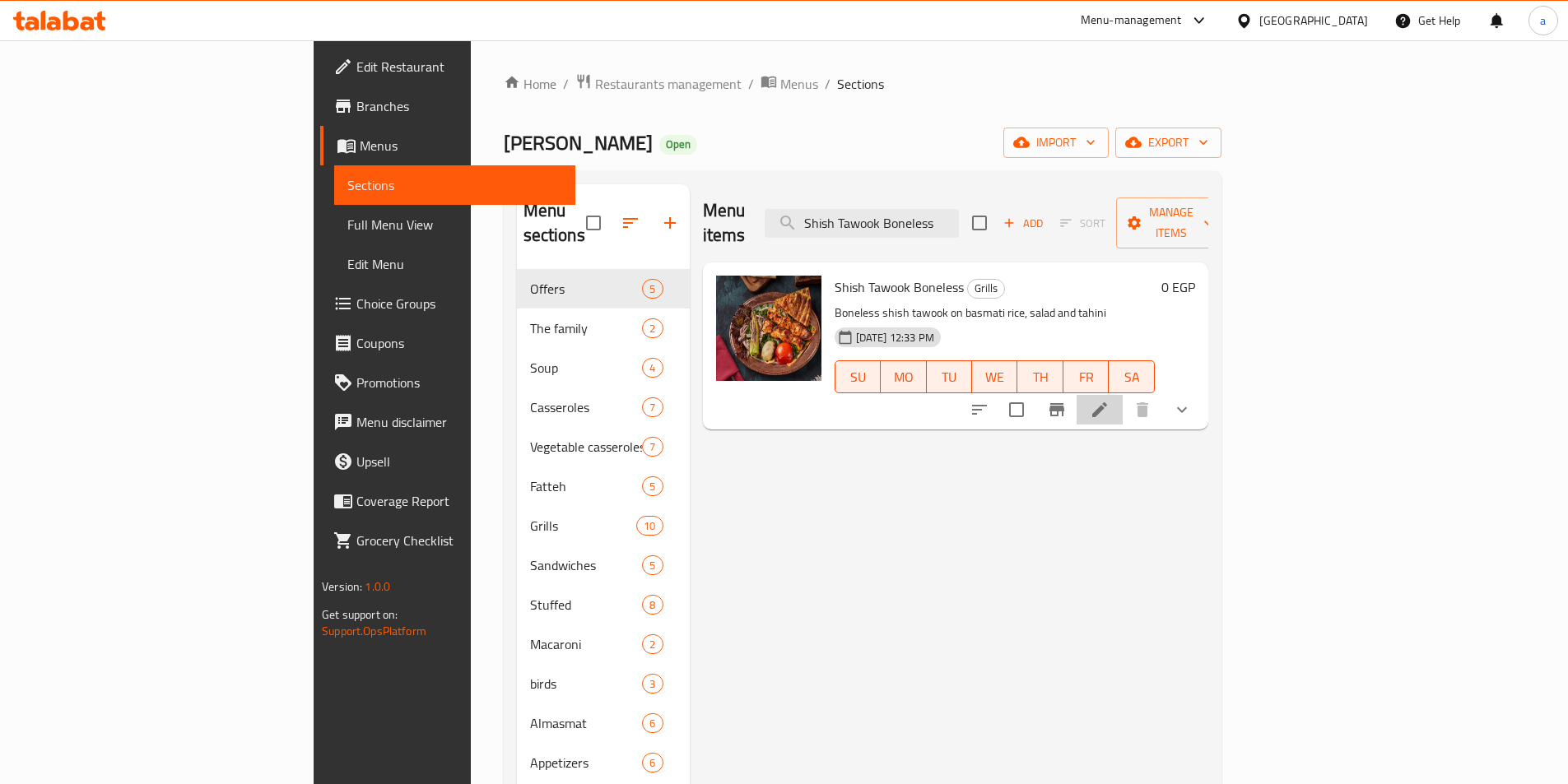
click at [1122, 395] on li at bounding box center [1099, 409] width 46 height 29
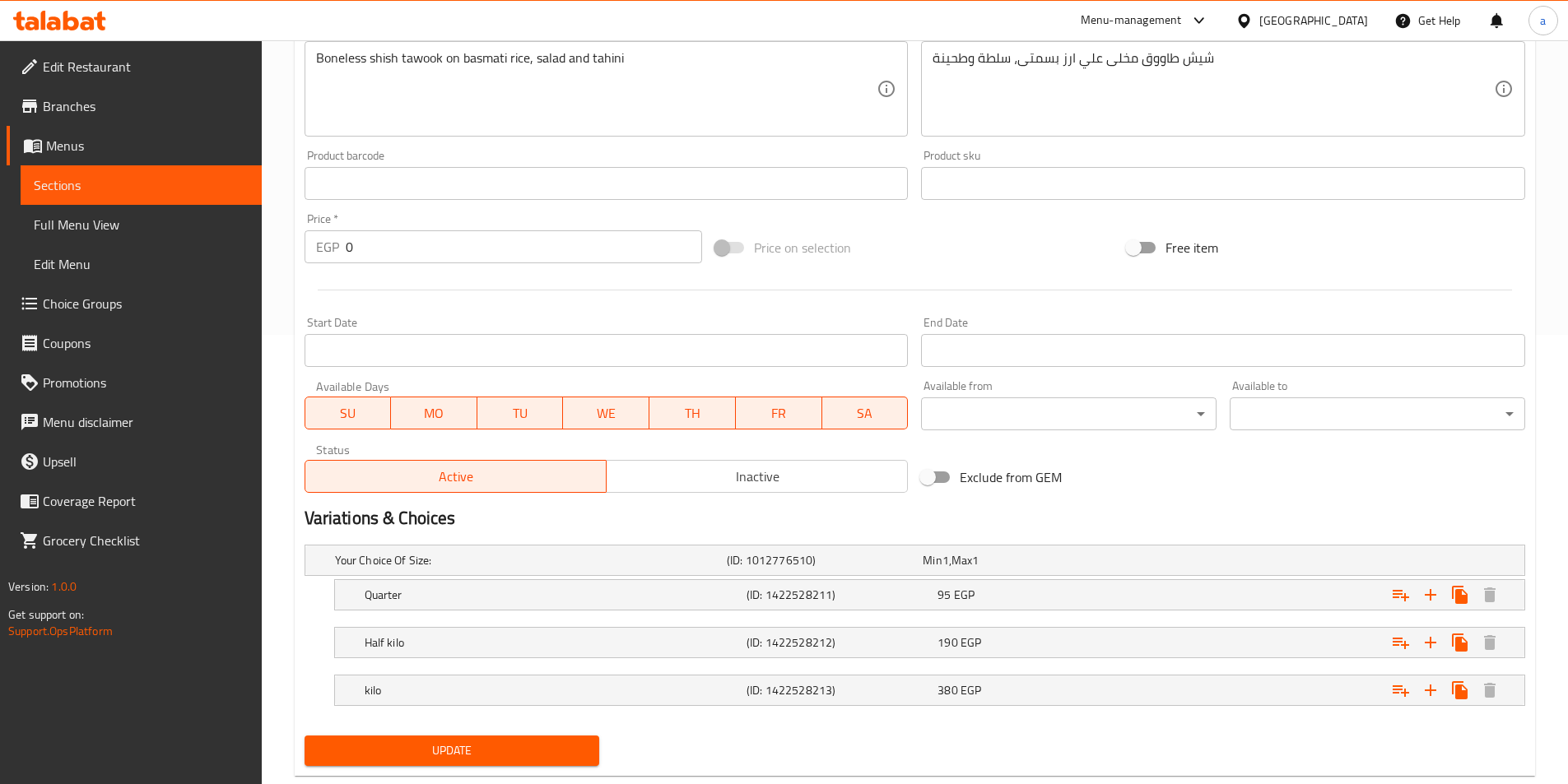
scroll to position [487, 0]
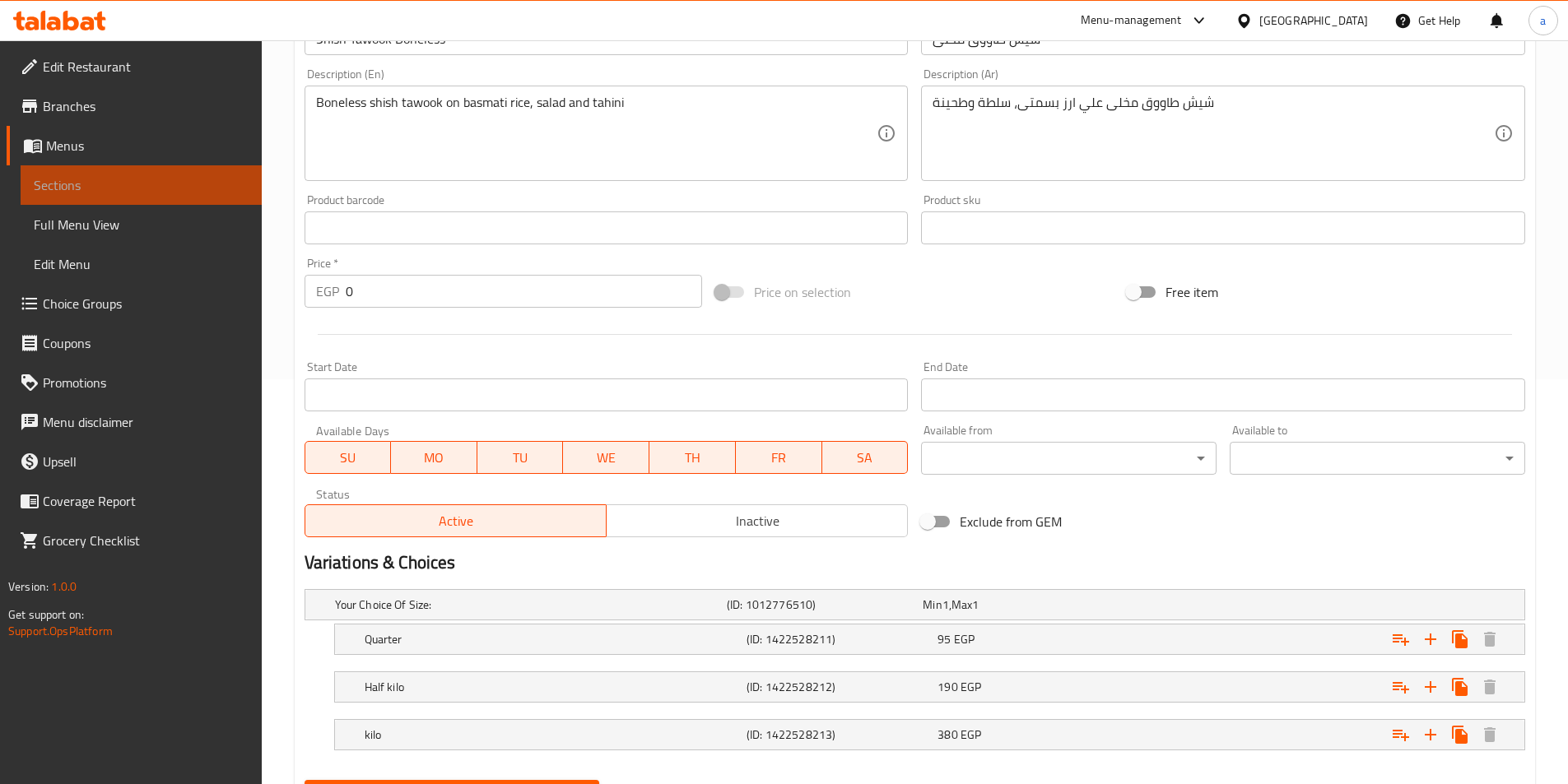
click at [188, 186] on span "Sections" at bounding box center [141, 185] width 215 height 20
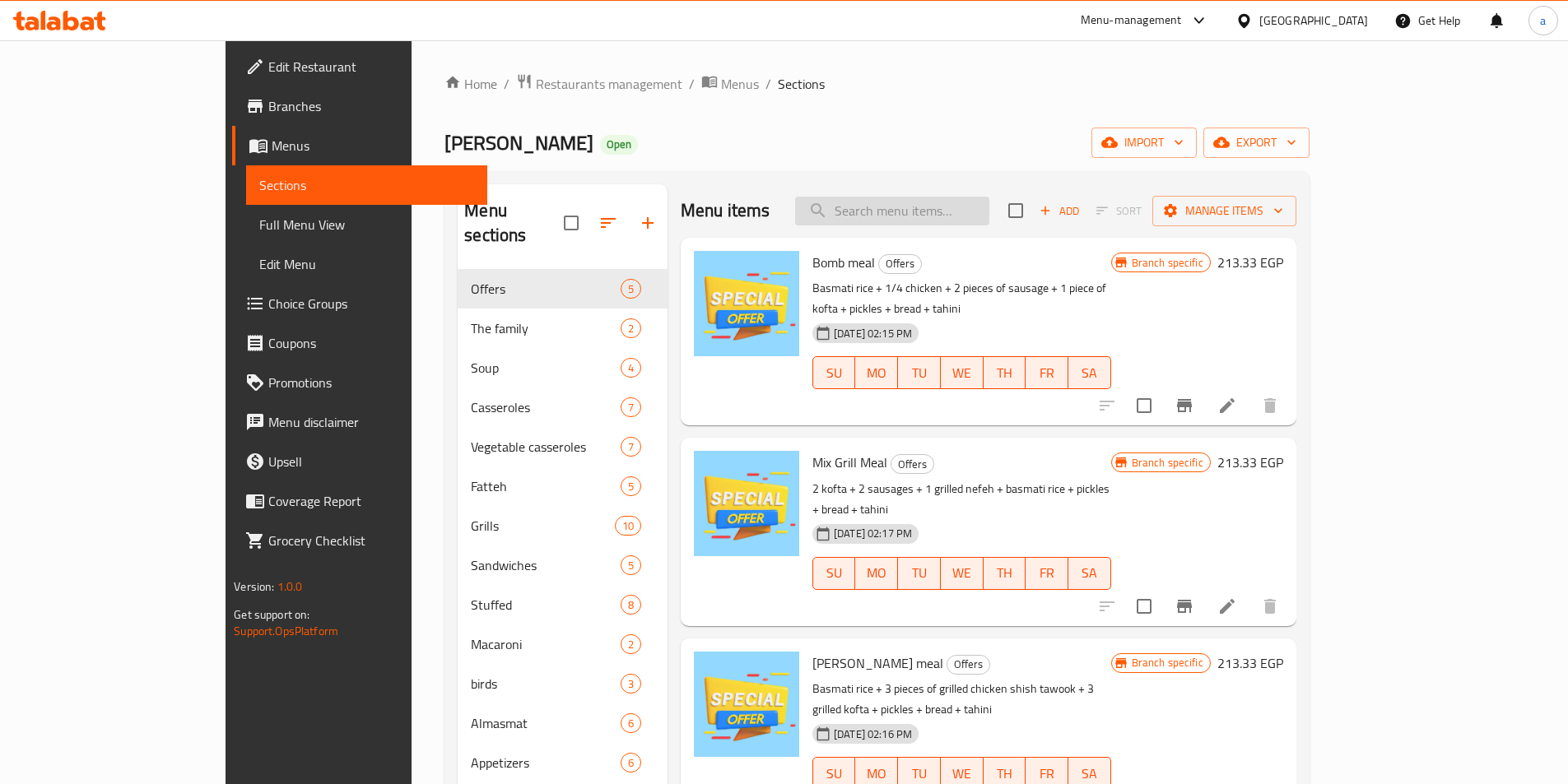
click at [930, 218] on input "search" at bounding box center [892, 211] width 194 height 29
paste input "Shish Tawook Boneless"
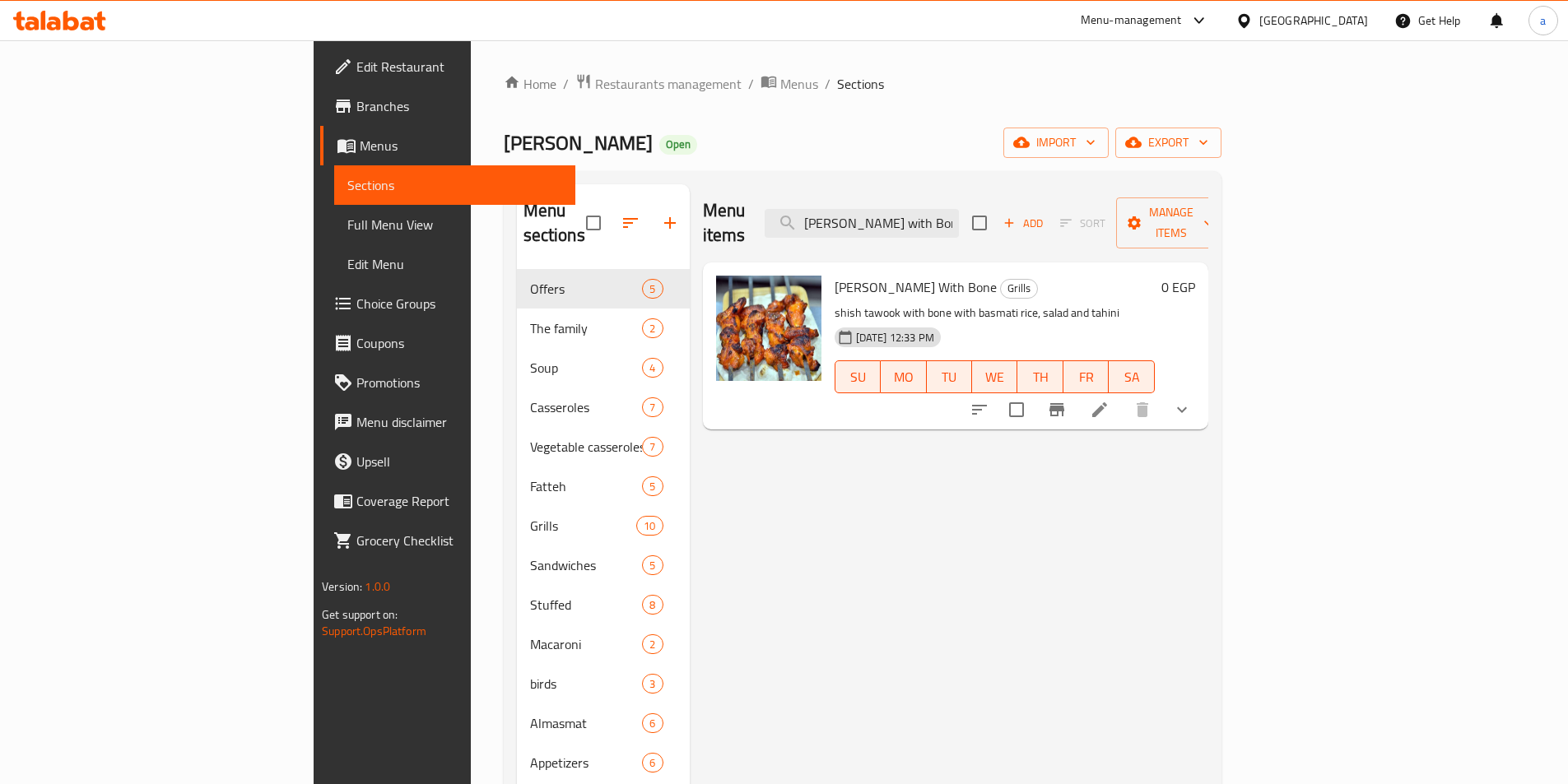
type input "Shish Tawook with Bone"
click at [1109, 400] on icon at bounding box center [1099, 409] width 20 height 20
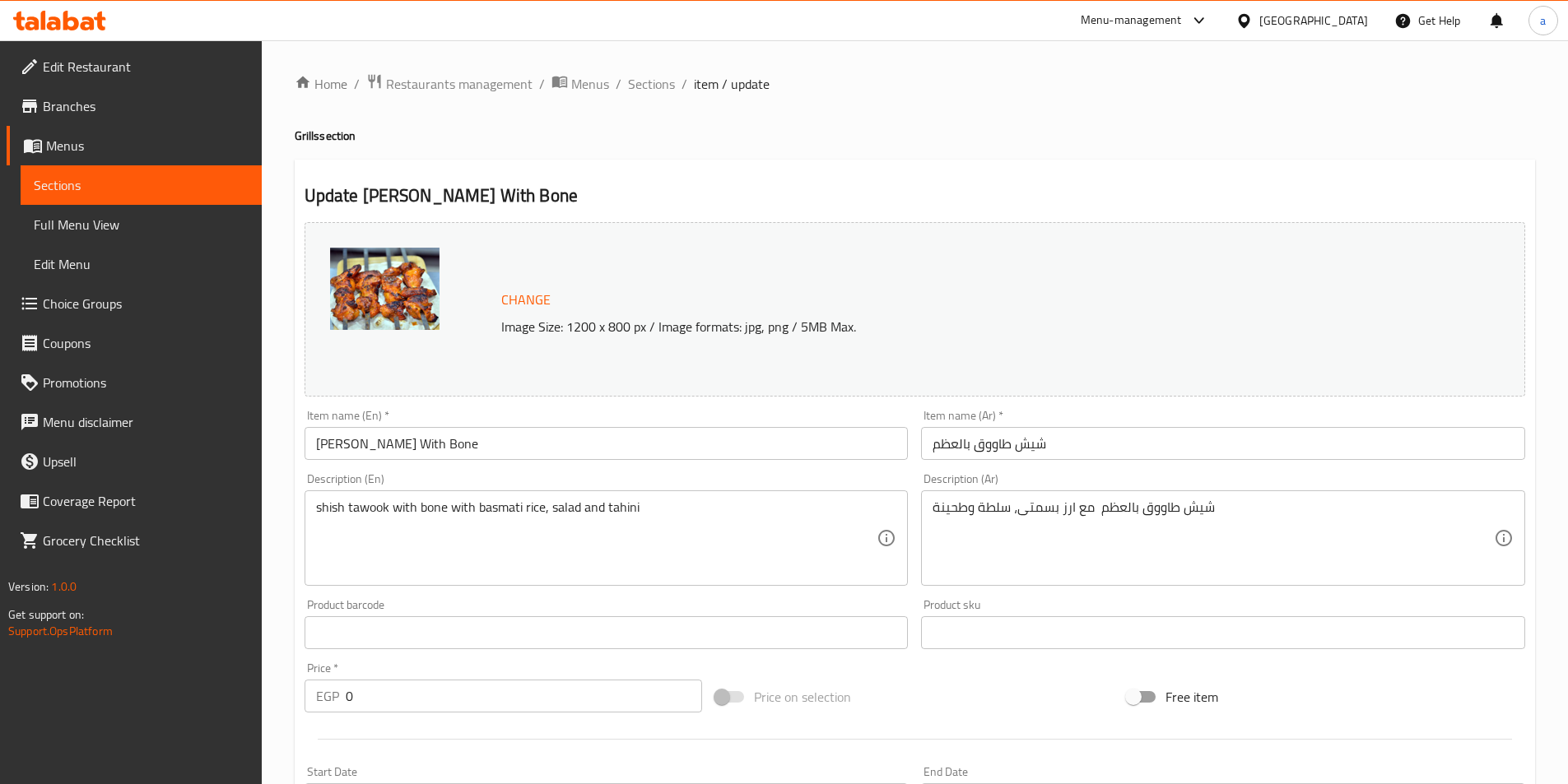
click at [208, 158] on link "Menus" at bounding box center [134, 146] width 255 height 40
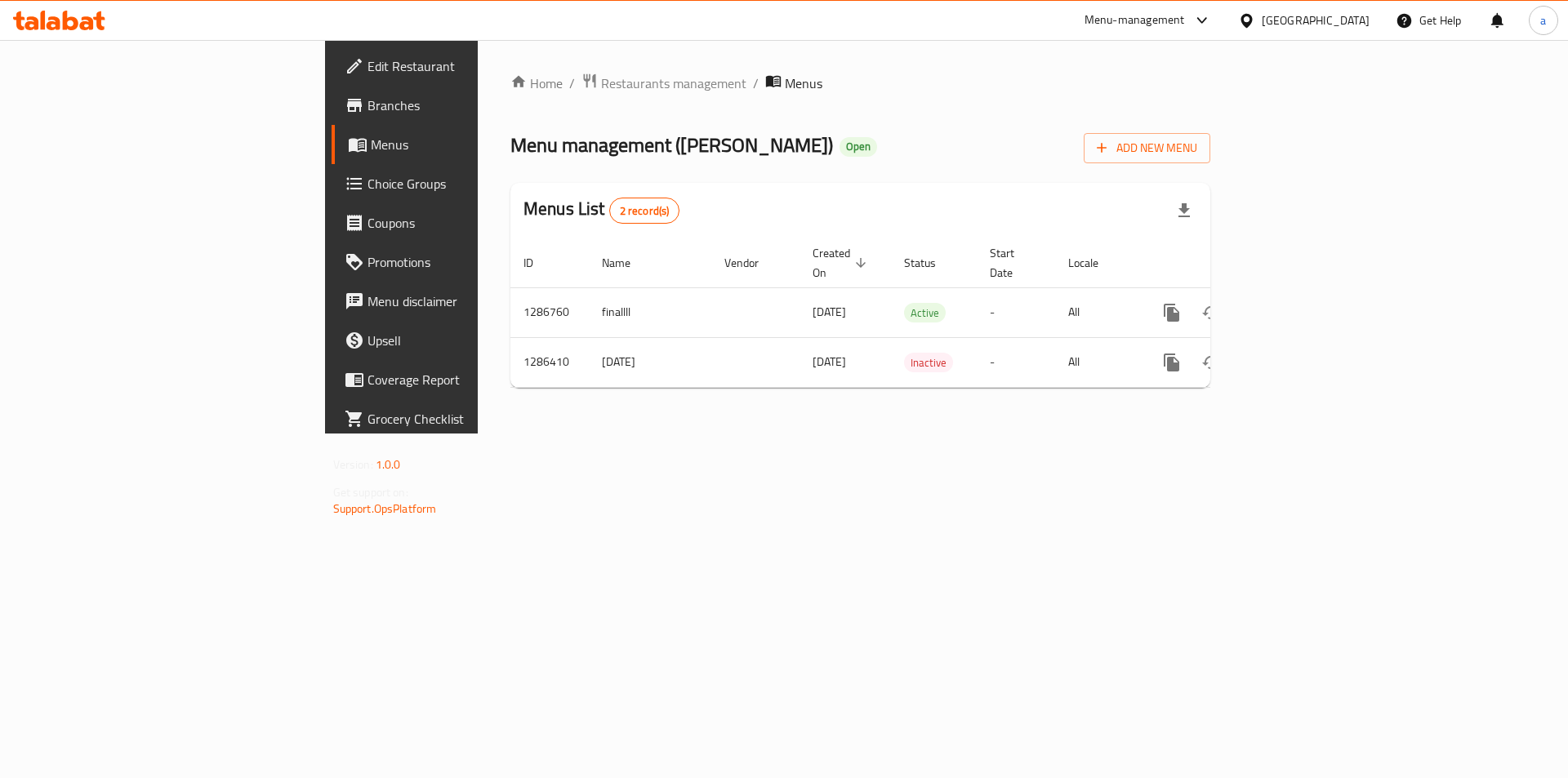
click at [371, 145] on span "Menus" at bounding box center [472, 144] width 203 height 20
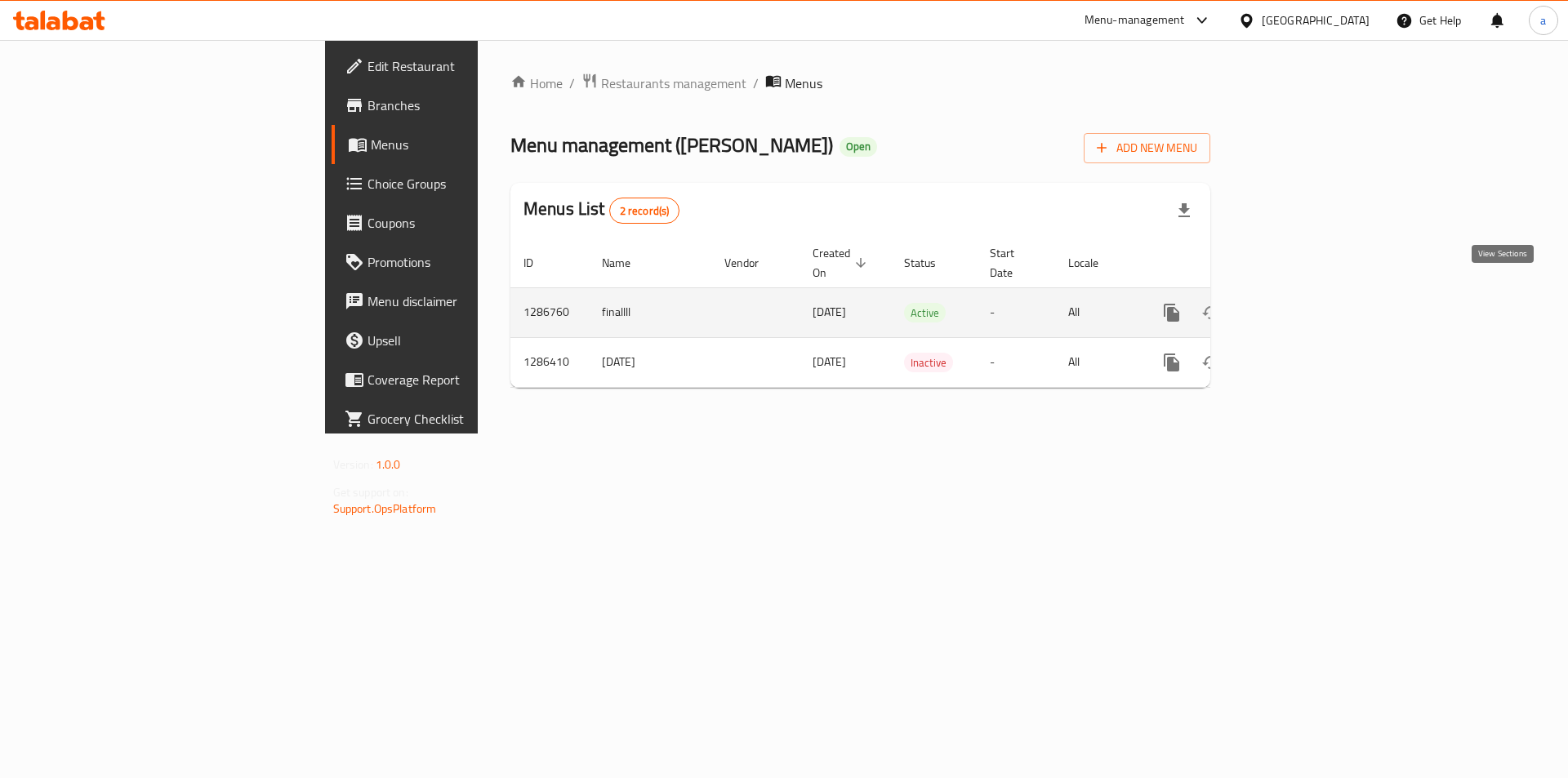
click at [1297, 306] on icon "enhanced table" at bounding box center [1289, 313] width 15 height 15
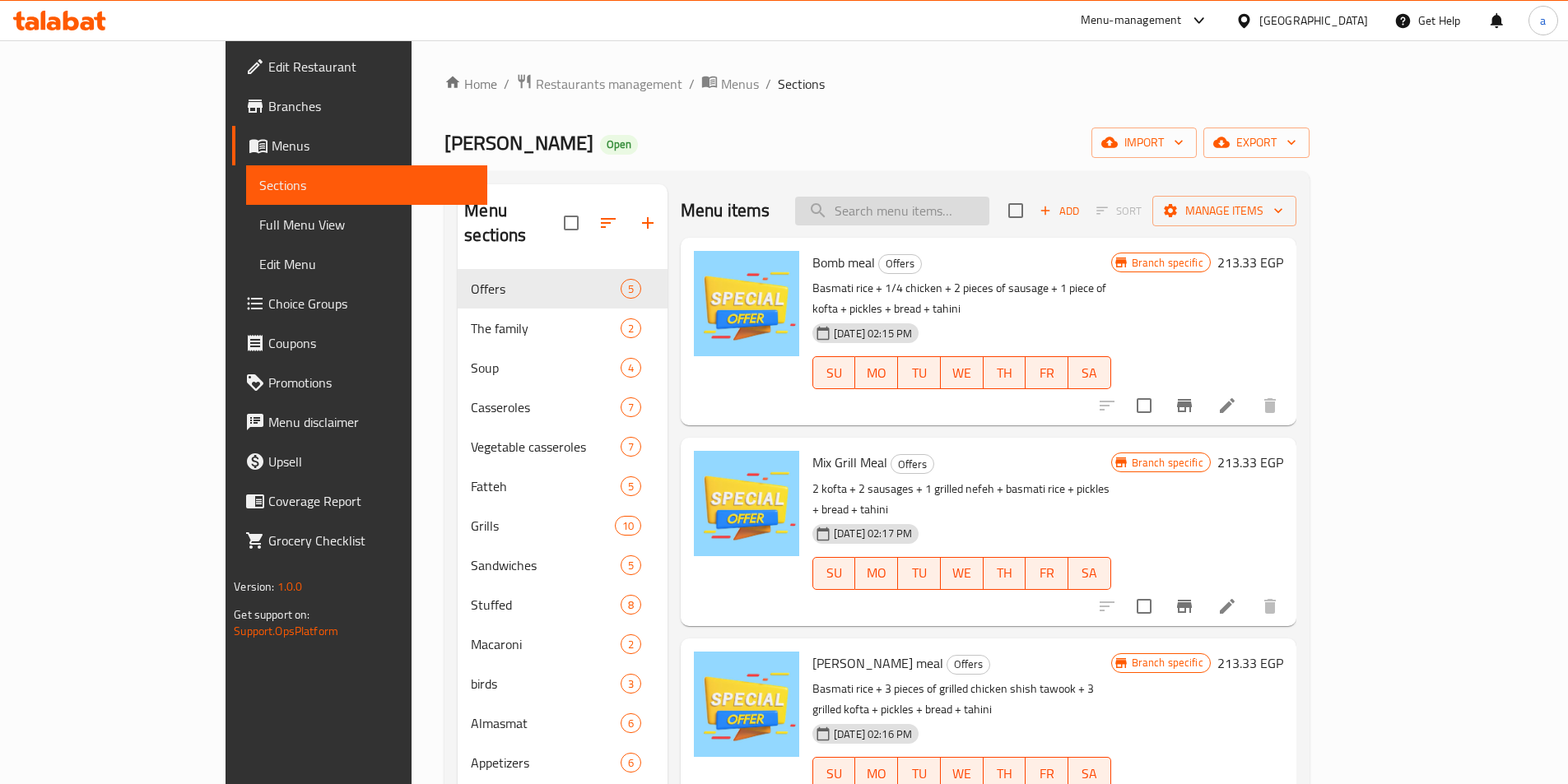
click at [967, 211] on input "search" at bounding box center [892, 211] width 194 height 29
paste input "Mixed Grill"
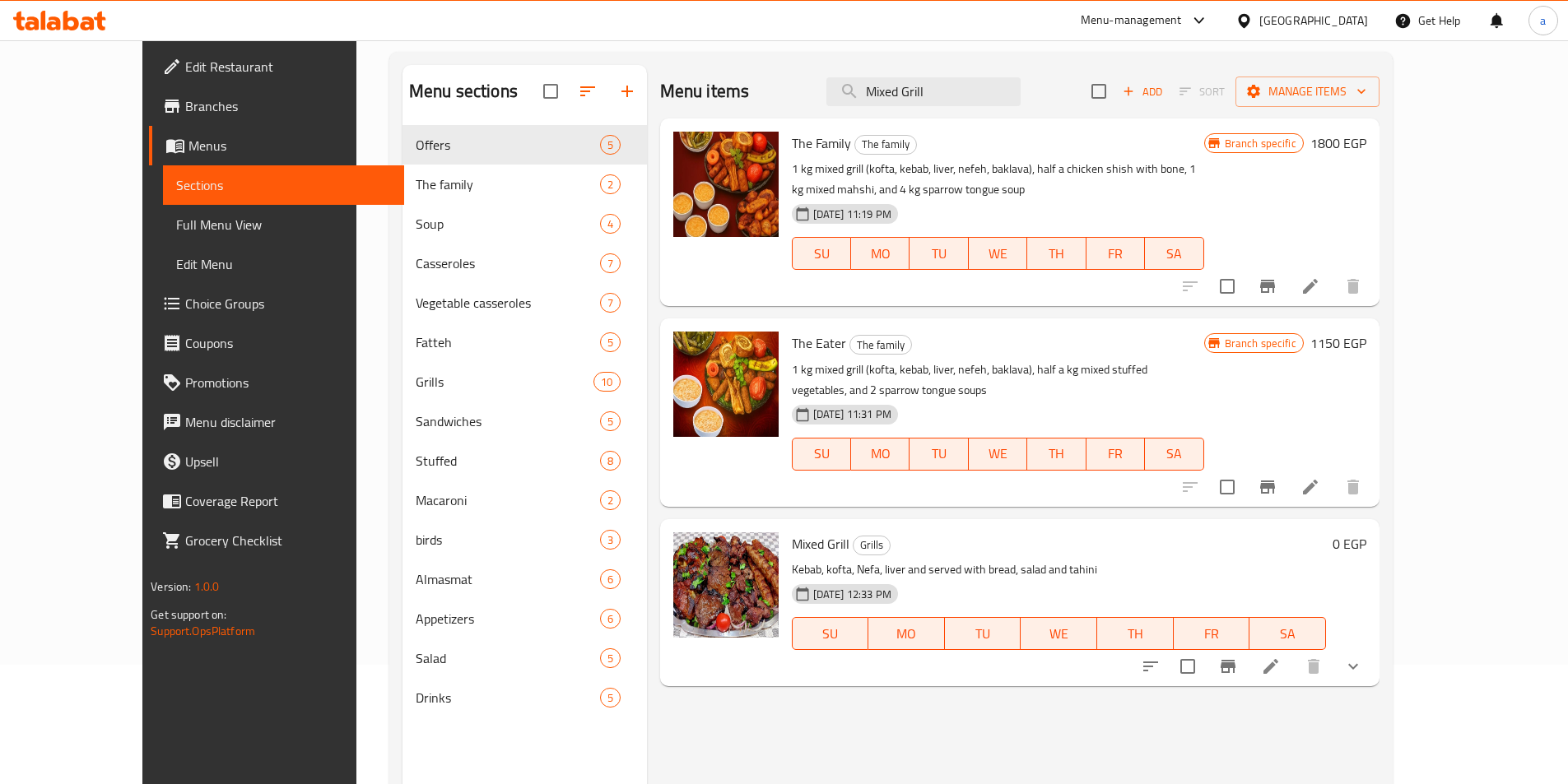
scroll to position [231, 0]
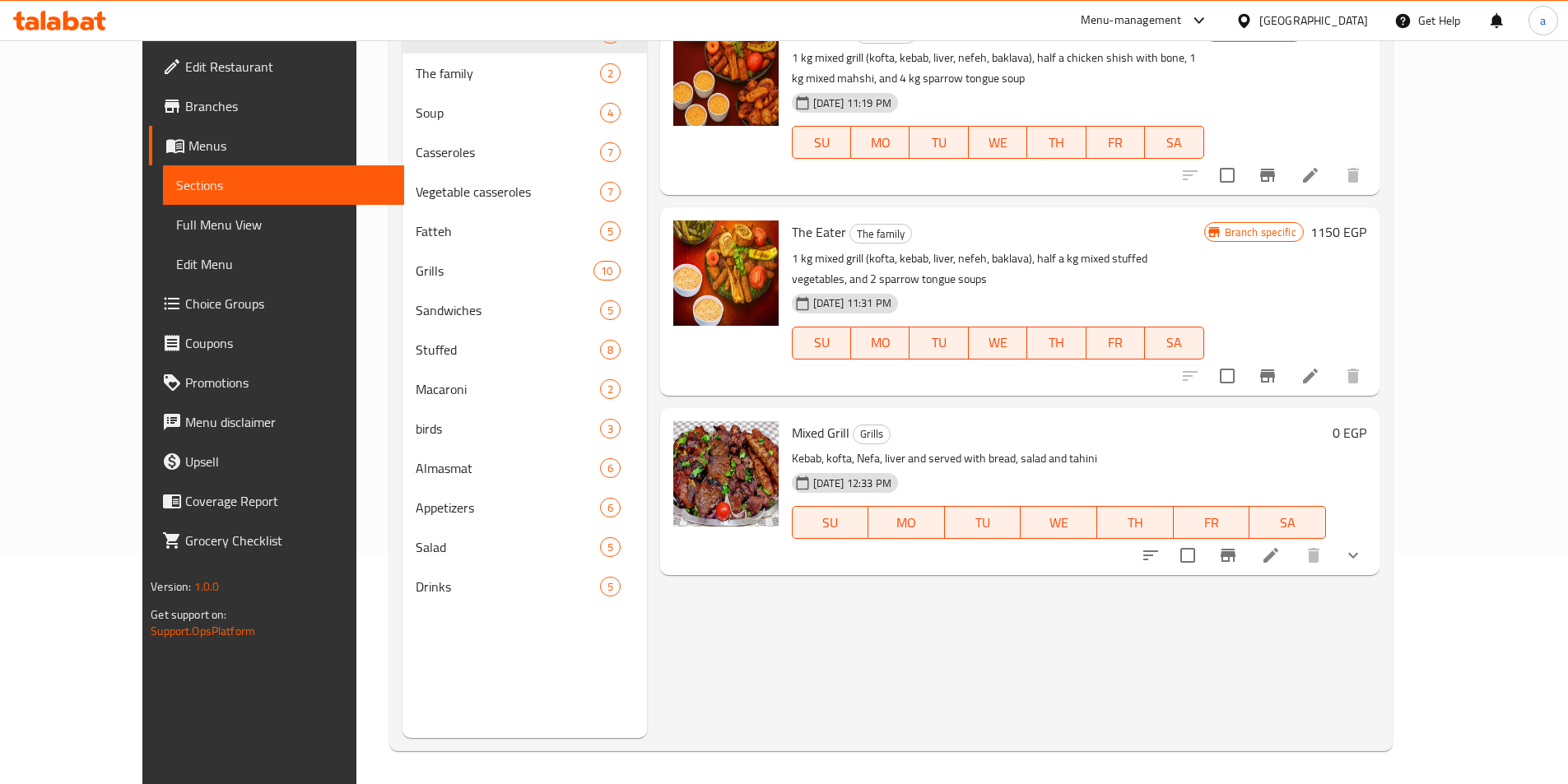
type input "Mixed Grill"
click at [1281, 546] on icon at bounding box center [1270, 555] width 20 height 20
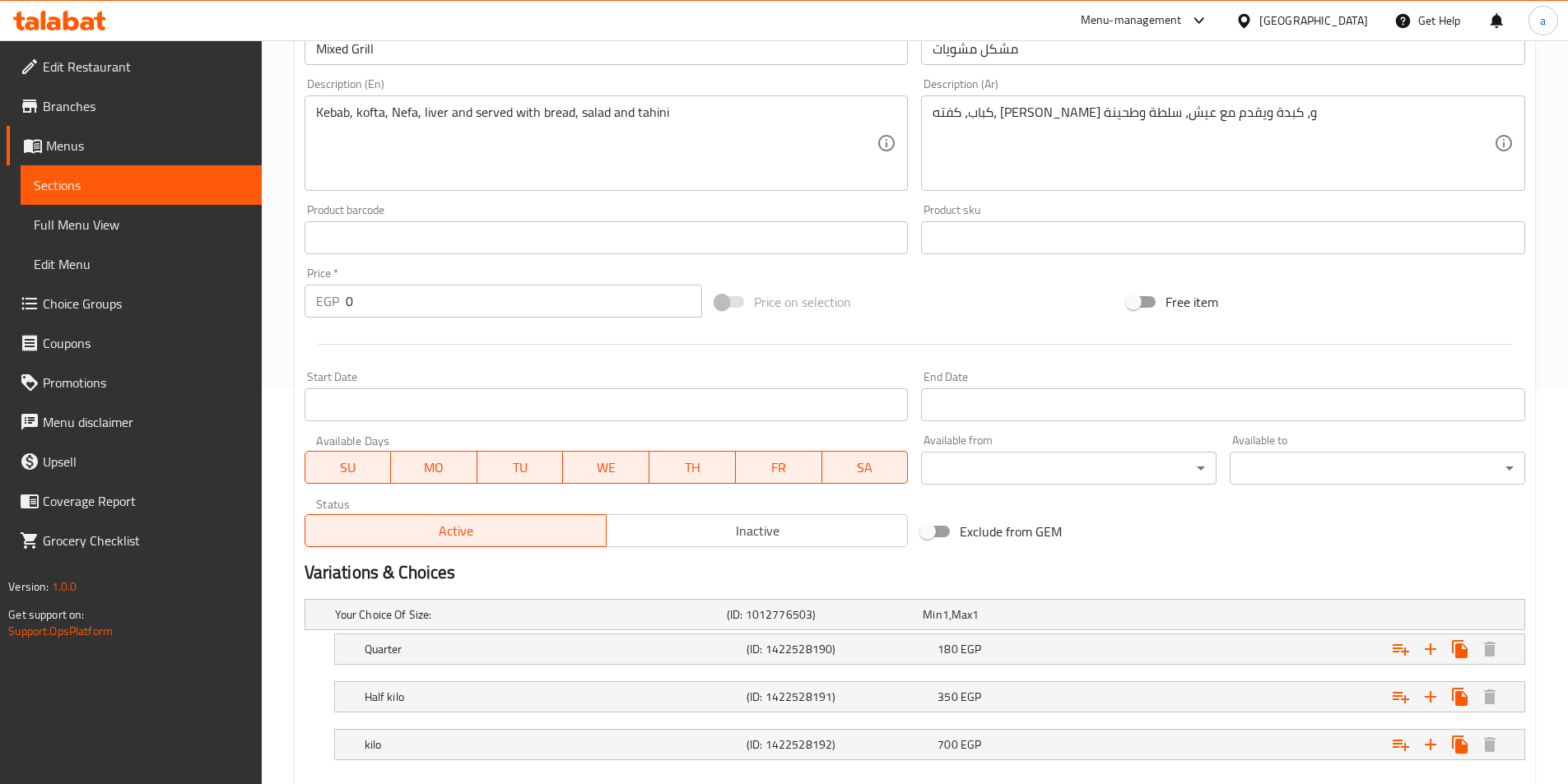
scroll to position [487, 0]
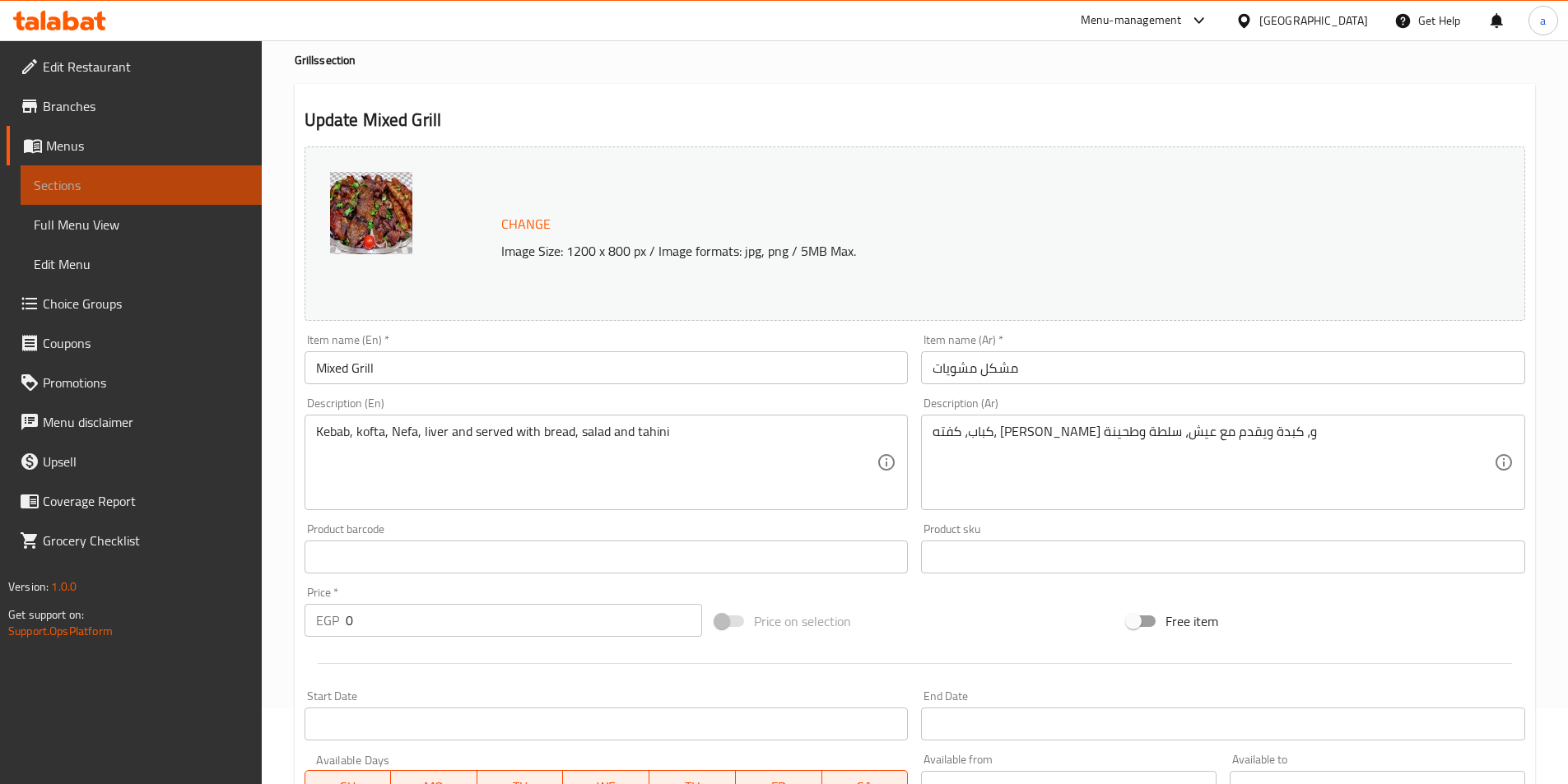
click at [164, 189] on span "Sections" at bounding box center [141, 185] width 215 height 20
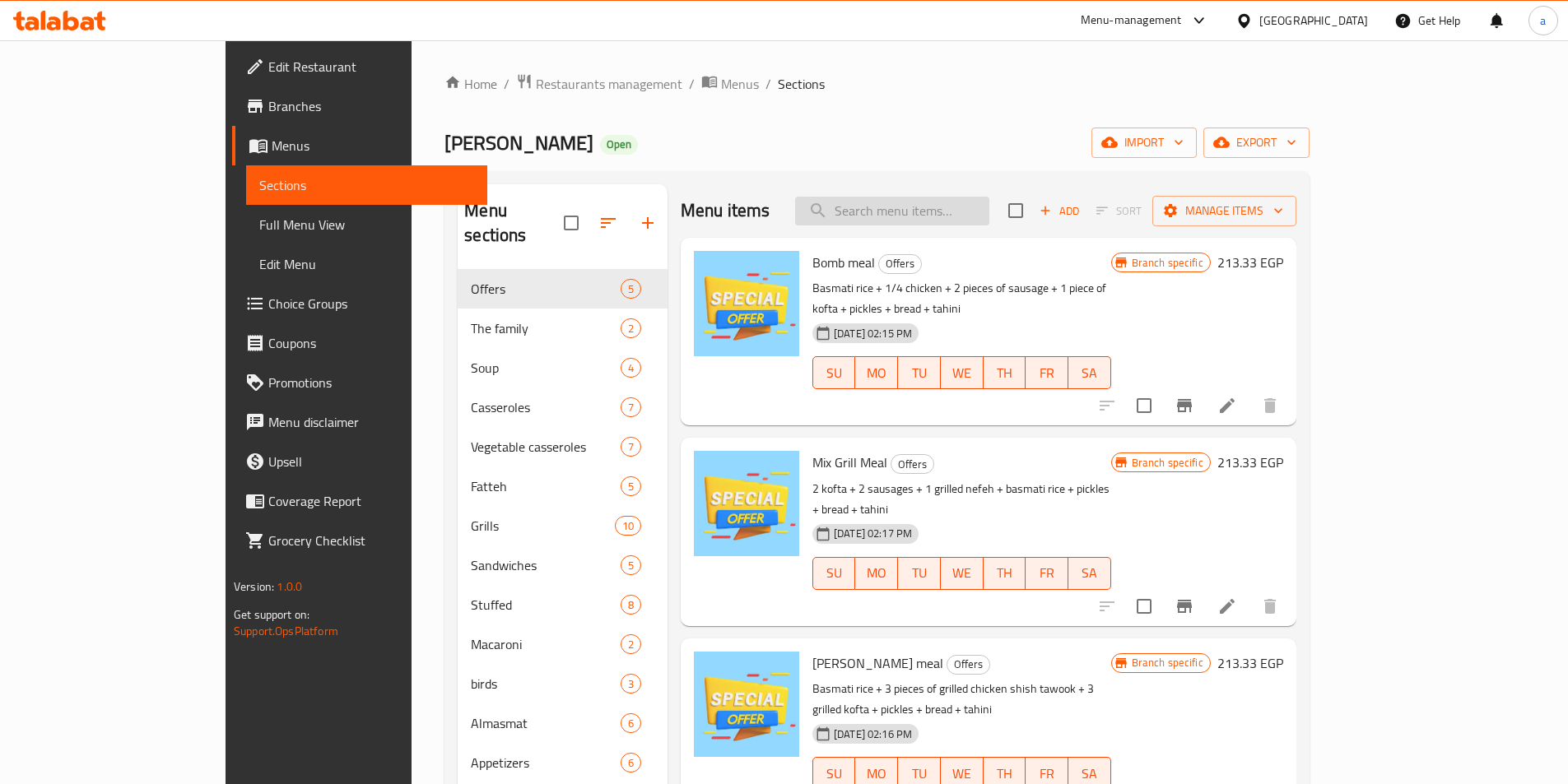
drag, startPoint x: 906, startPoint y: 228, endPoint x: 915, endPoint y: 223, distance: 10.3
click at [909, 225] on div "Menu items Add Sort Manage items" at bounding box center [988, 211] width 615 height 54
click at [915, 223] on input "search" at bounding box center [892, 211] width 194 height 29
paste input "Charcoal Grilled chicken"
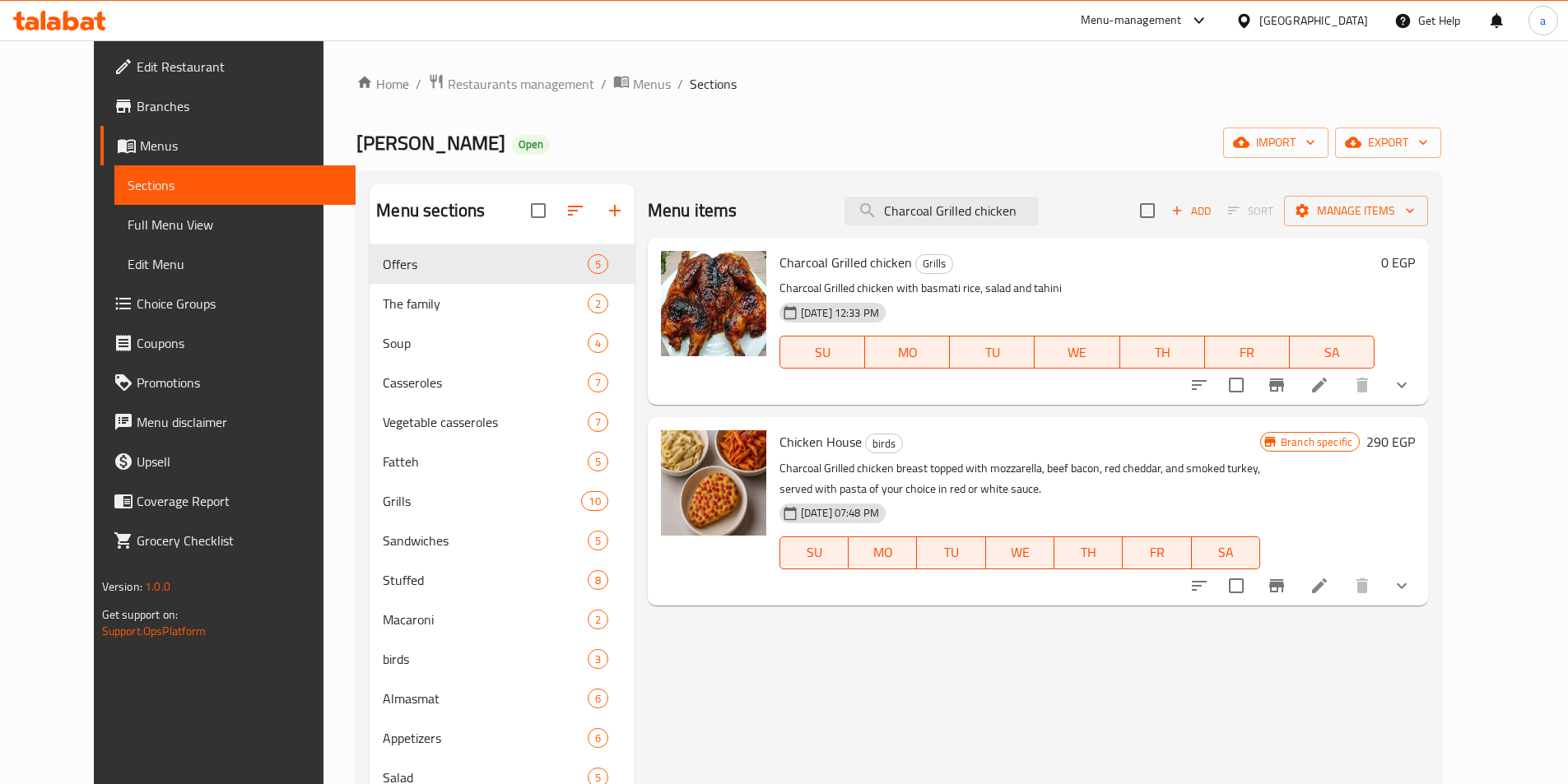
type input "Charcoal Grilled chicken"
click at [1327, 384] on icon at bounding box center [1319, 385] width 15 height 15
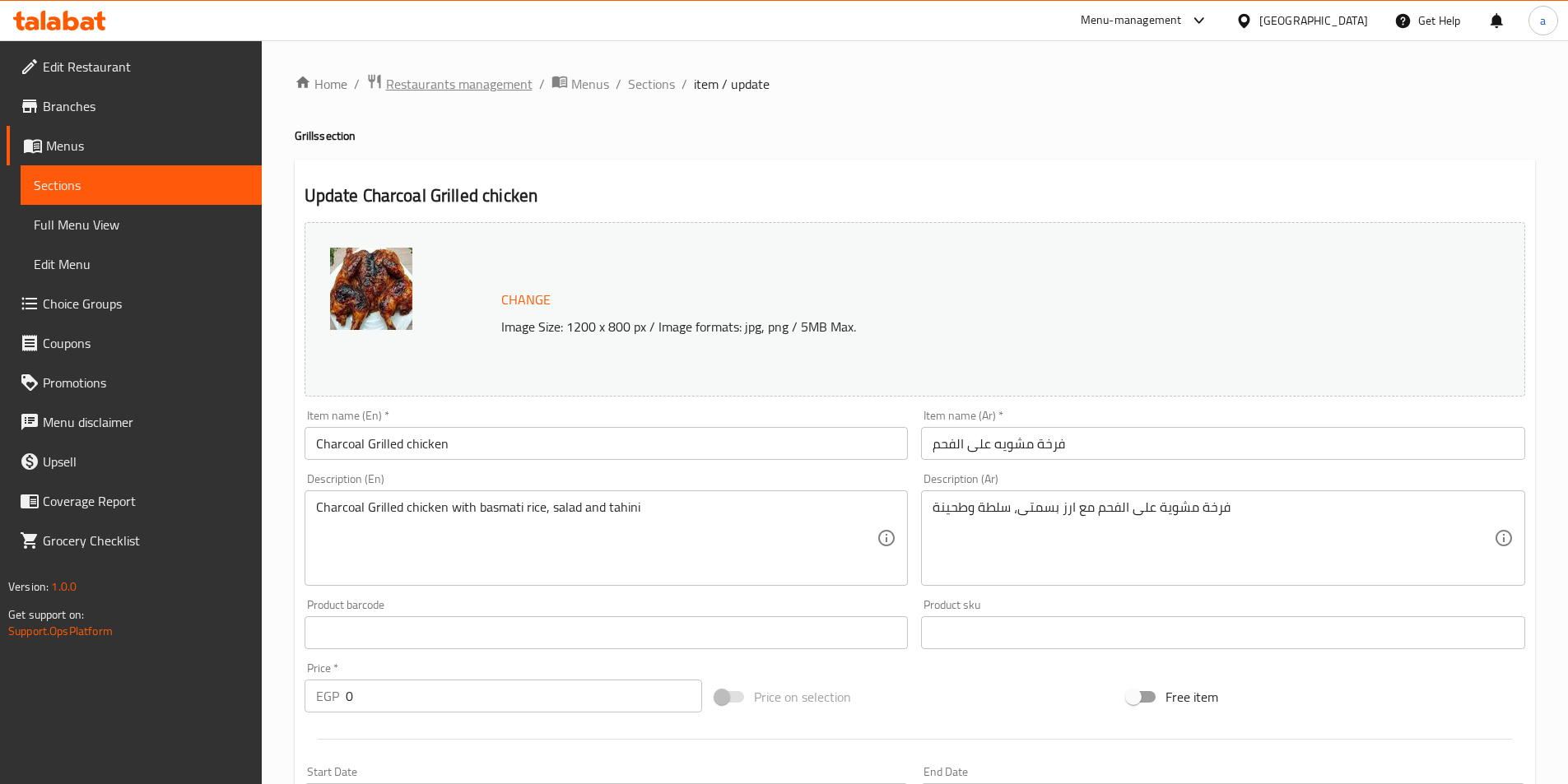
click at [450, 92] on span "Restaurants management" at bounding box center [459, 84] width 146 height 20
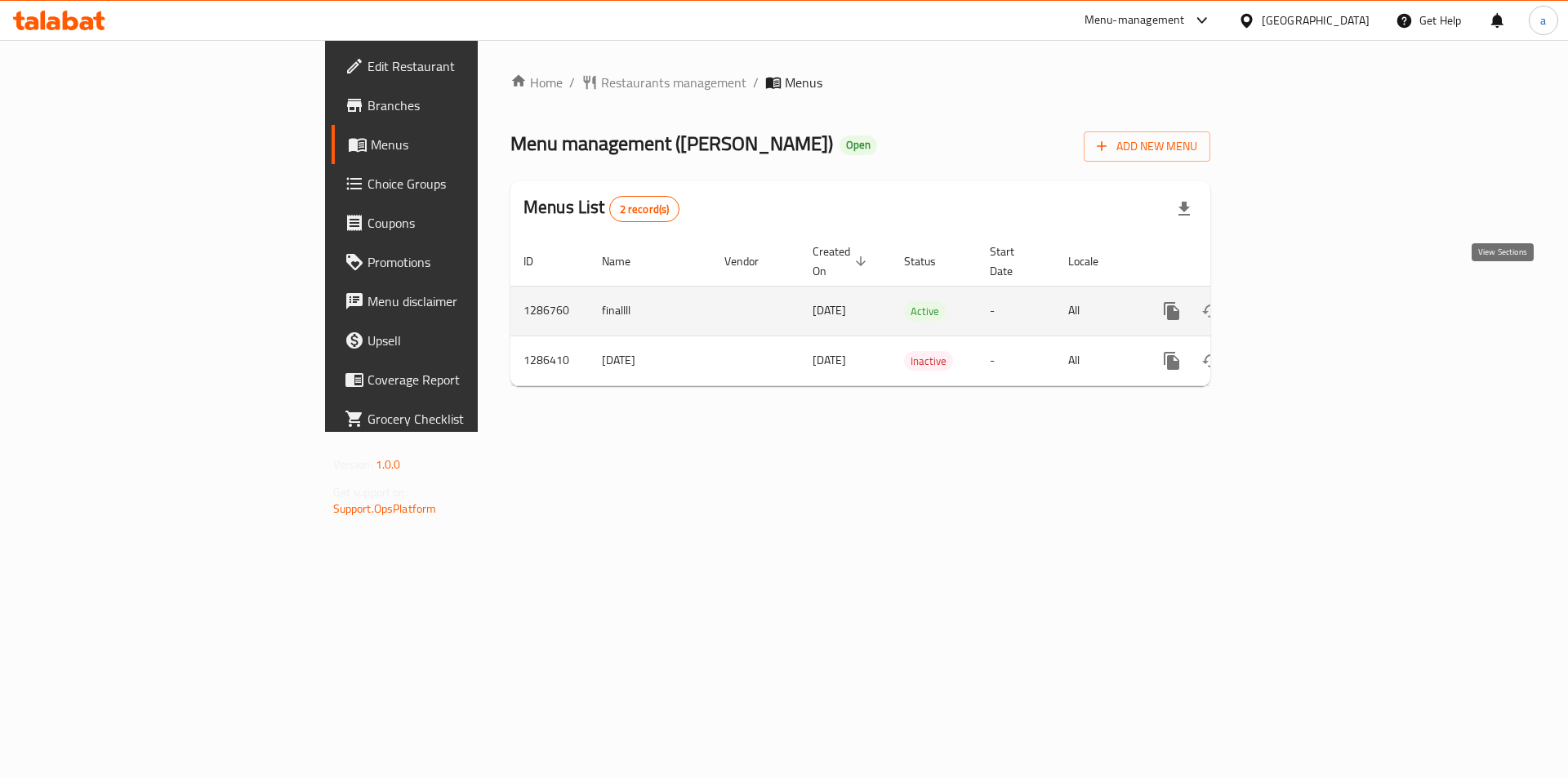
click at [1300, 301] on icon "enhanced table" at bounding box center [1289, 310] width 20 height 20
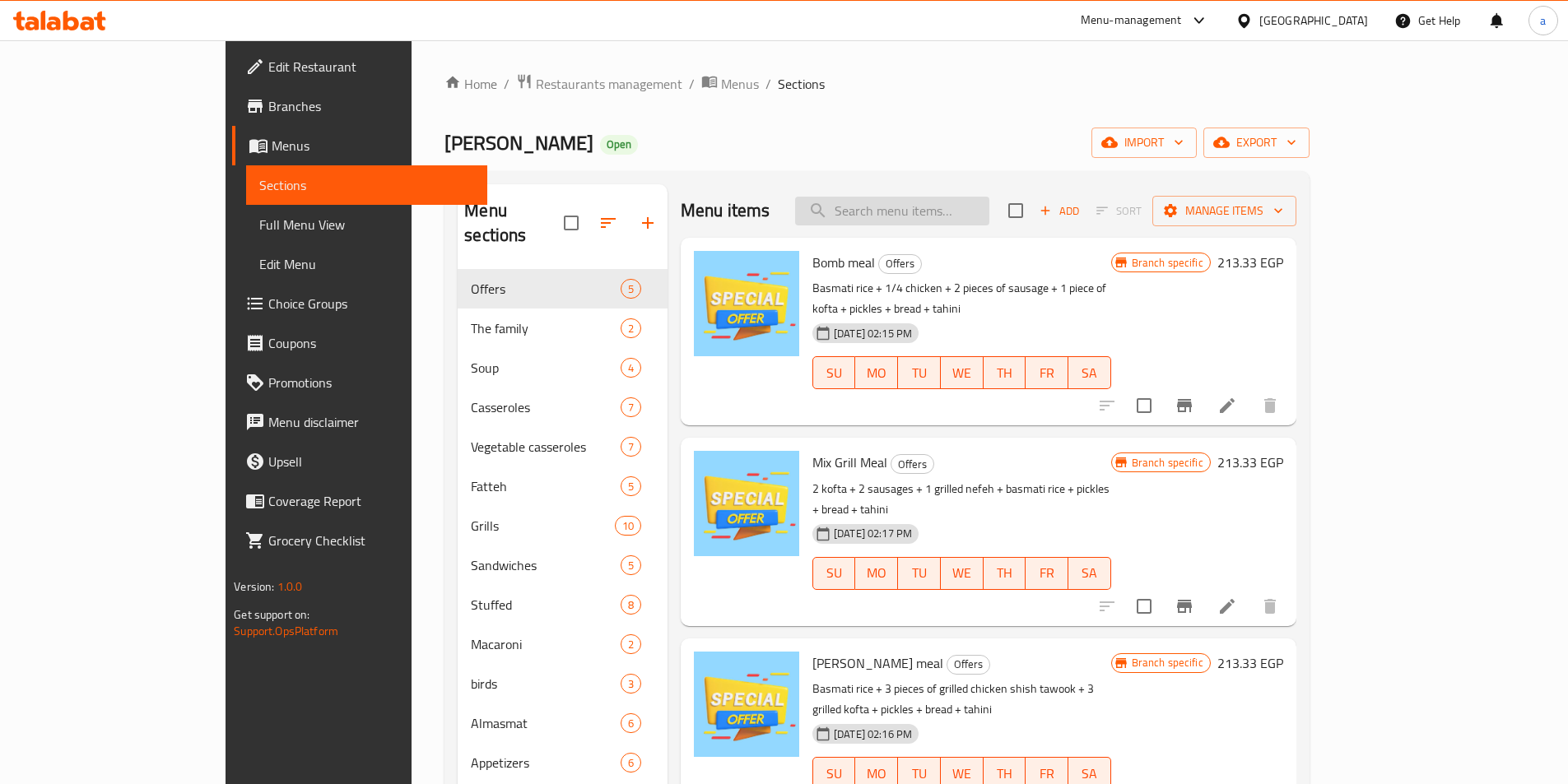
click at [944, 207] on input "search" at bounding box center [892, 211] width 194 height 29
paste input "Basmati Rice"
type input "Basmati Rice"
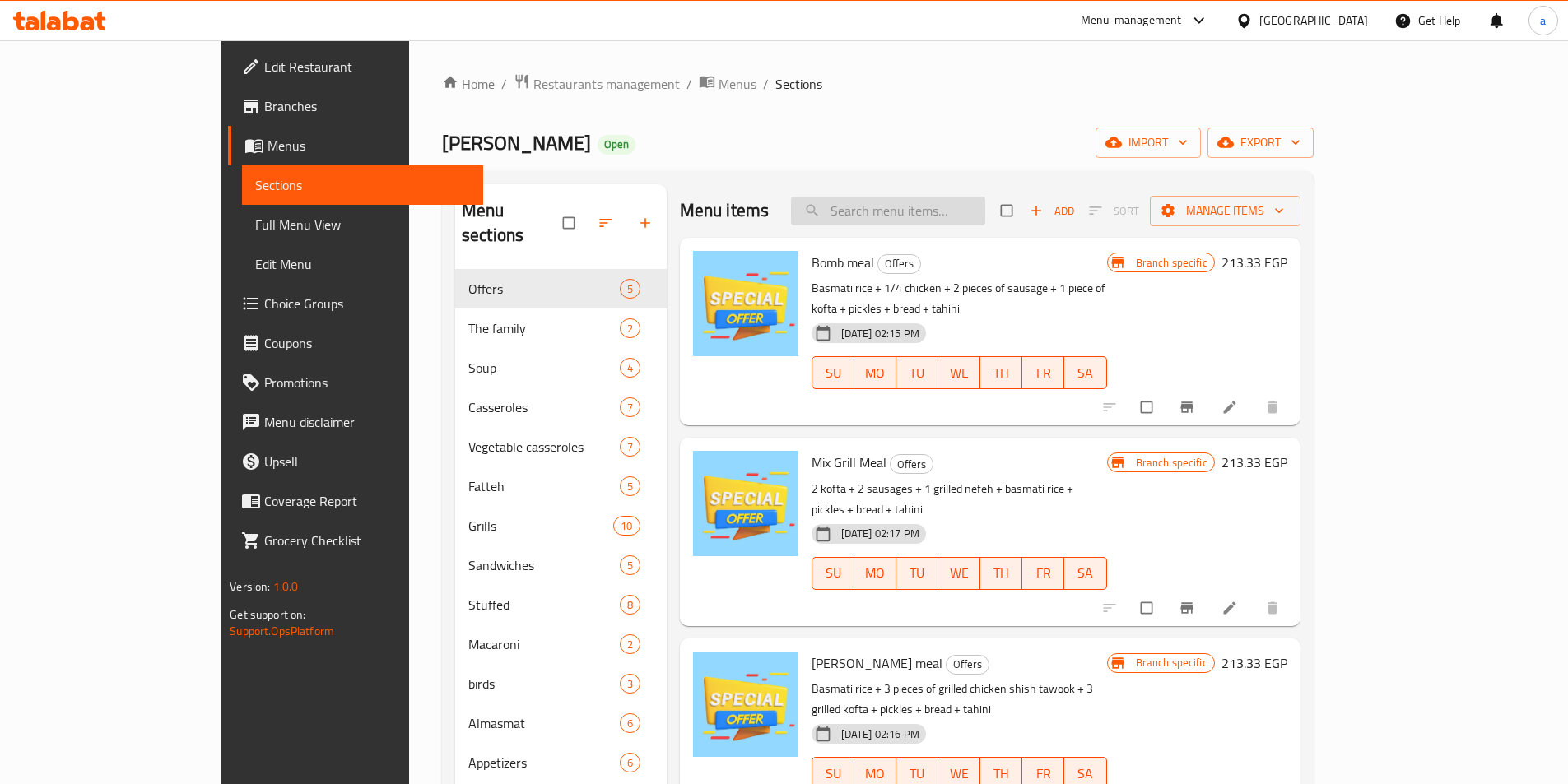
click at [892, 213] on input "search" at bounding box center [888, 211] width 194 height 29
paste input "Basmati Rice"
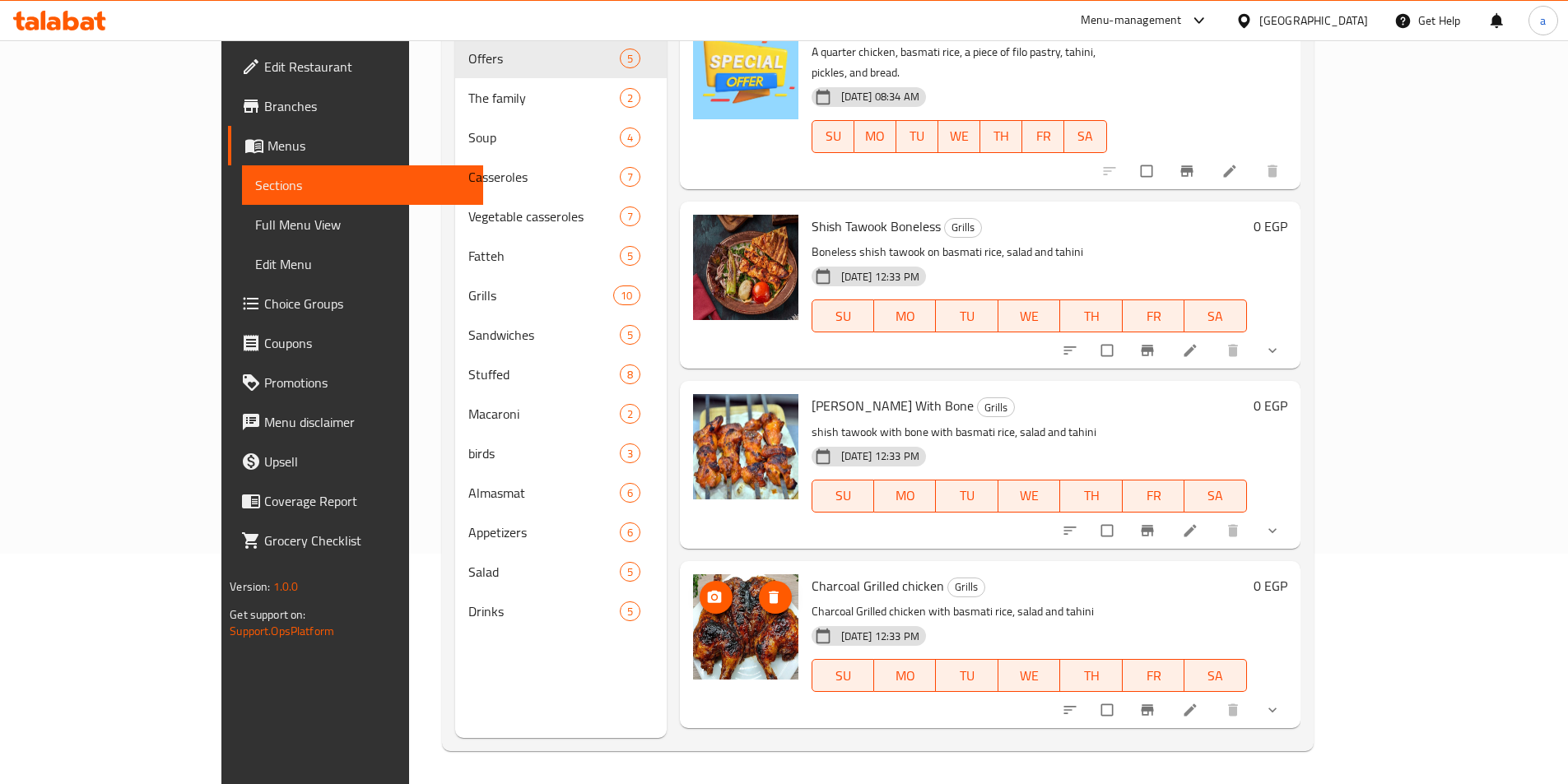
scroll to position [695, 0]
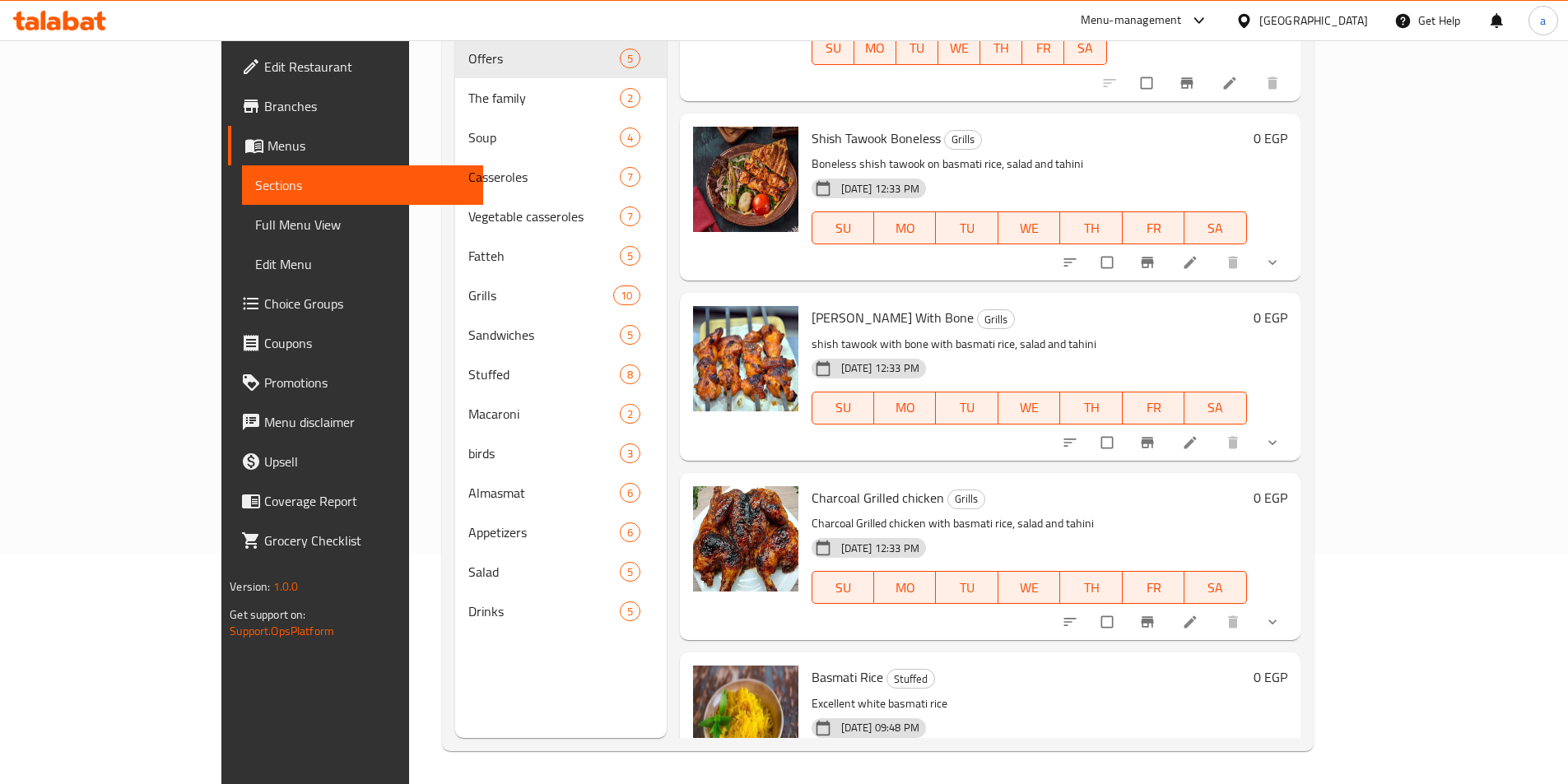
type input "Basmati Rice"
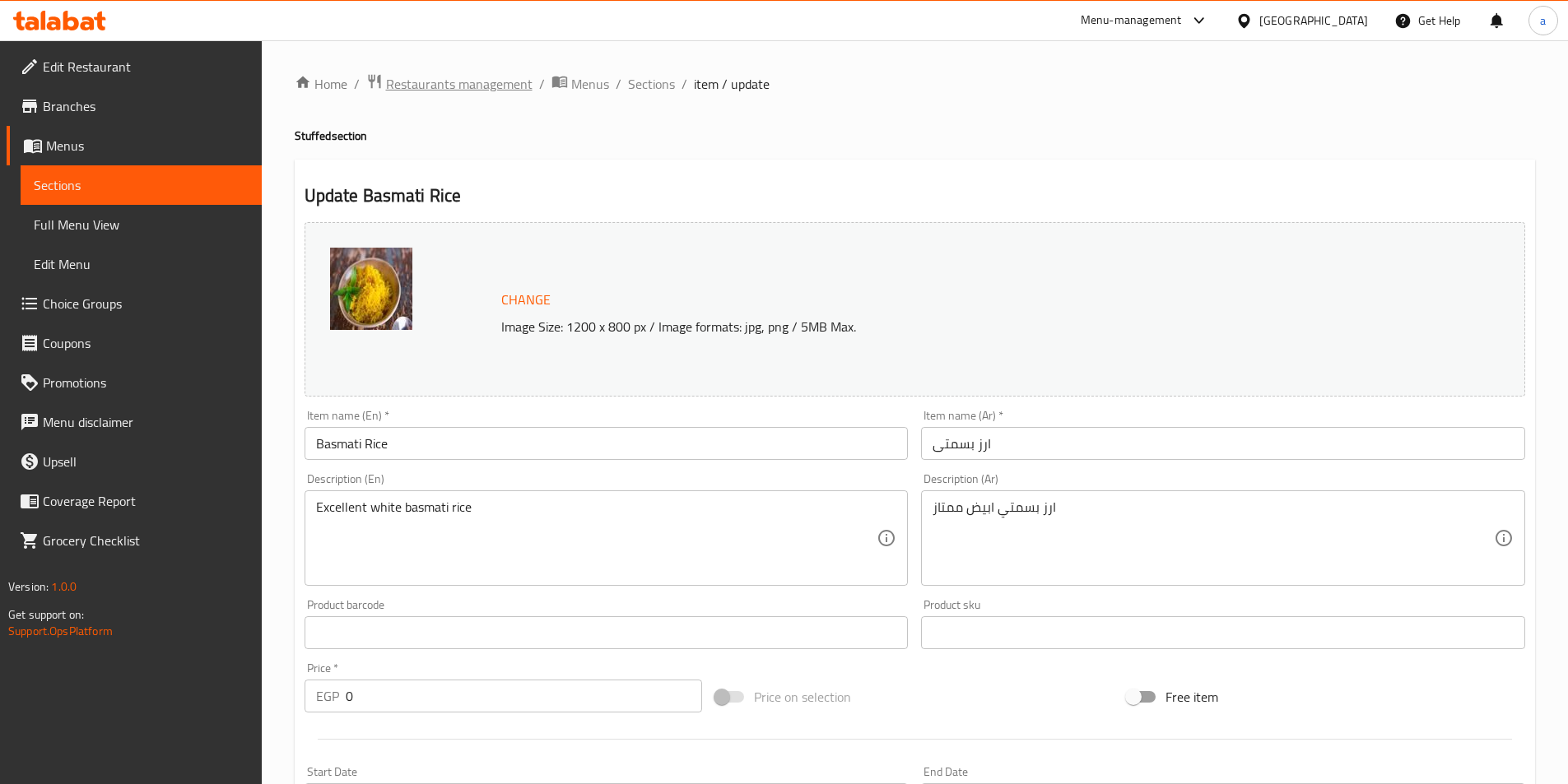
click at [457, 87] on span "Restaurants management" at bounding box center [459, 84] width 146 height 20
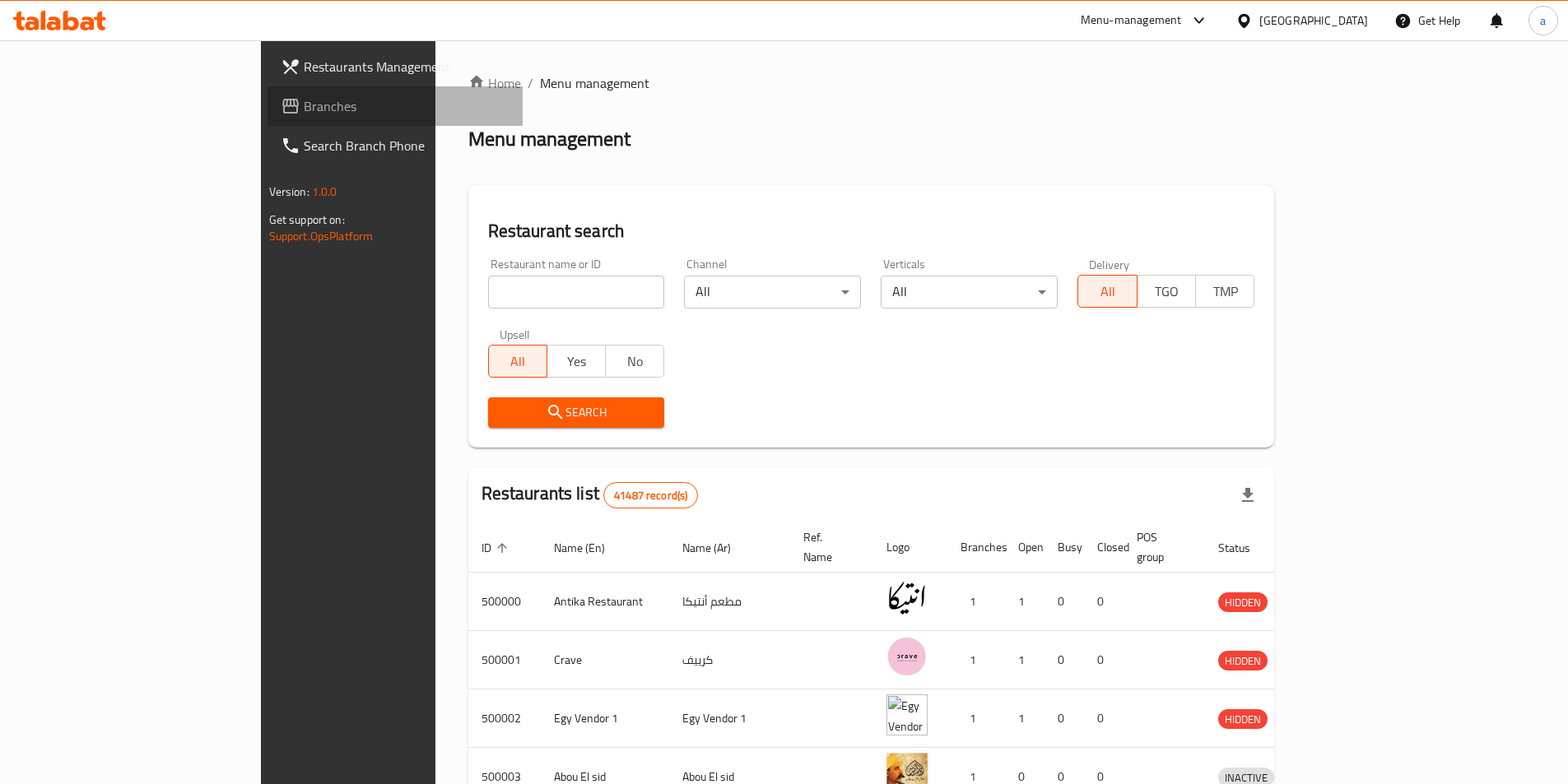
click at [303, 114] on span "Branches" at bounding box center [406, 106] width 205 height 20
